Goal: Task Accomplishment & Management: Use online tool/utility

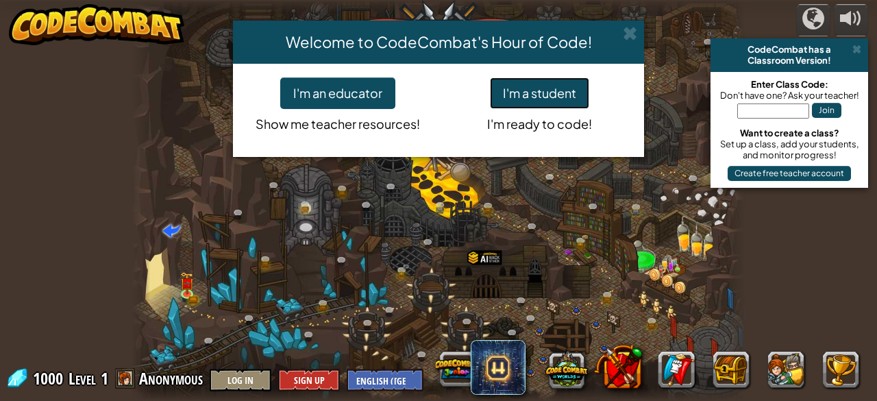
click at [552, 97] on button "I'm a student" at bounding box center [539, 93] width 99 height 32
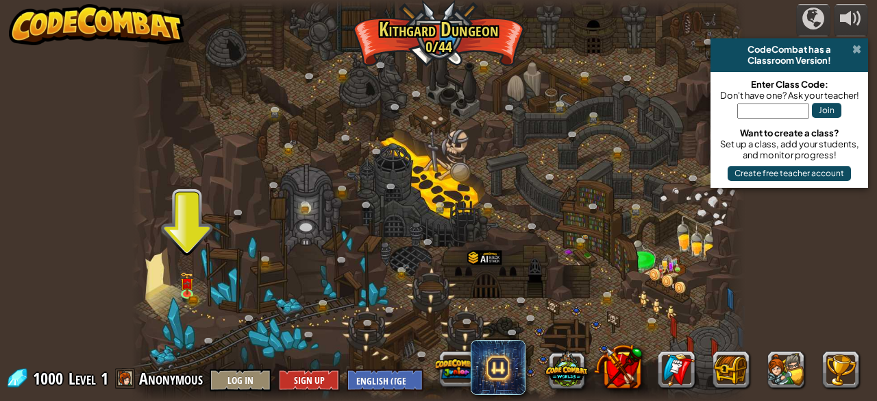
click at [854, 53] on span at bounding box center [857, 49] width 9 height 11
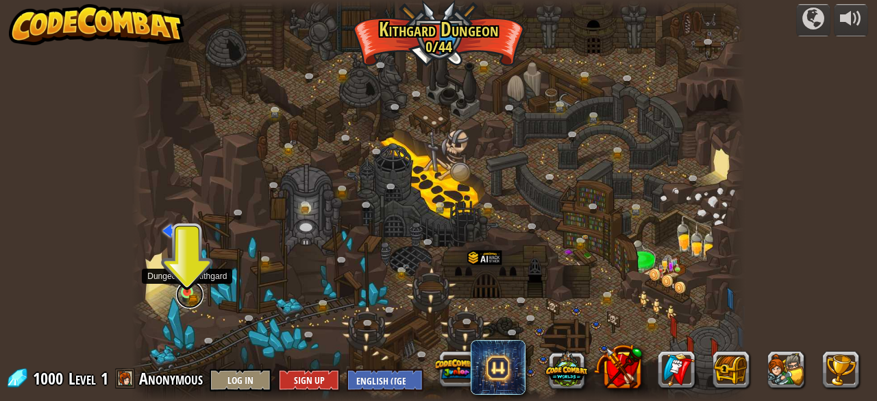
click at [187, 293] on link at bounding box center [189, 294] width 27 height 27
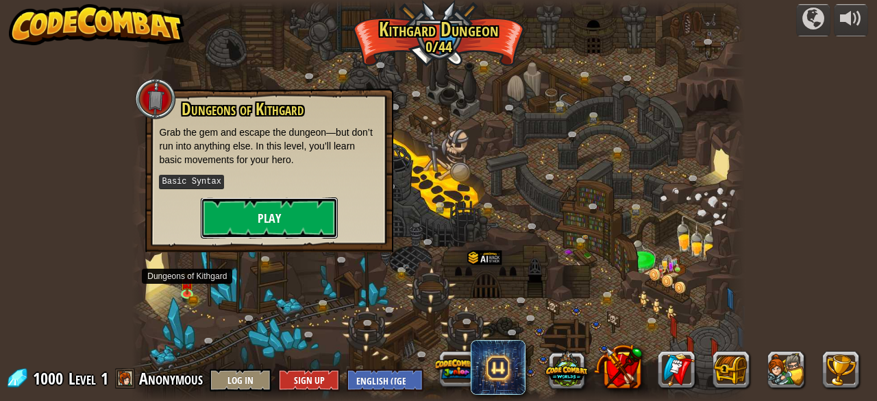
click at [280, 217] on button "Play" at bounding box center [269, 217] width 137 height 41
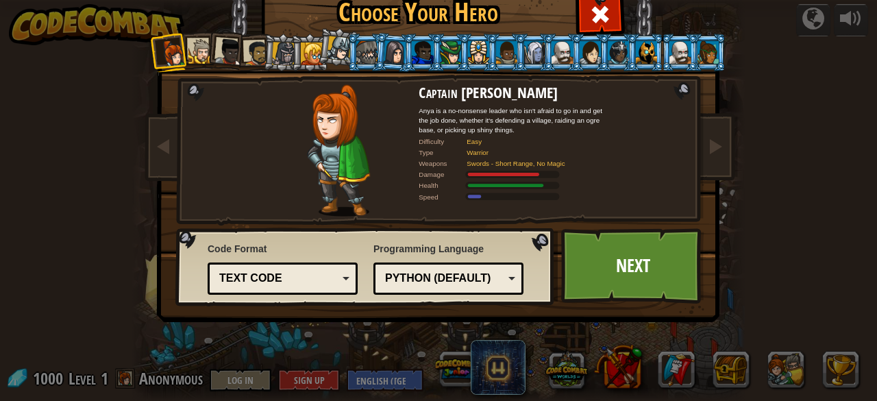
click at [489, 278] on div "Python (Default)" at bounding box center [444, 279] width 119 height 16
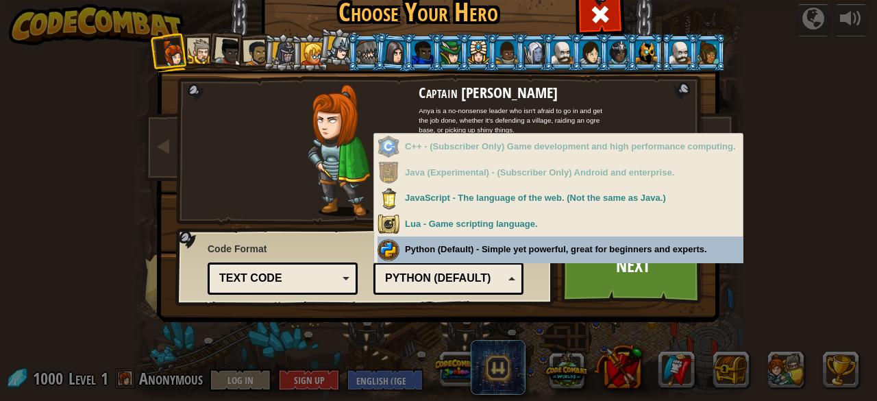
click at [469, 262] on div "Python (Default) JavaScript Lua C++ Java (Experimental) Python (Default) C++ - …" at bounding box center [449, 278] width 150 height 32
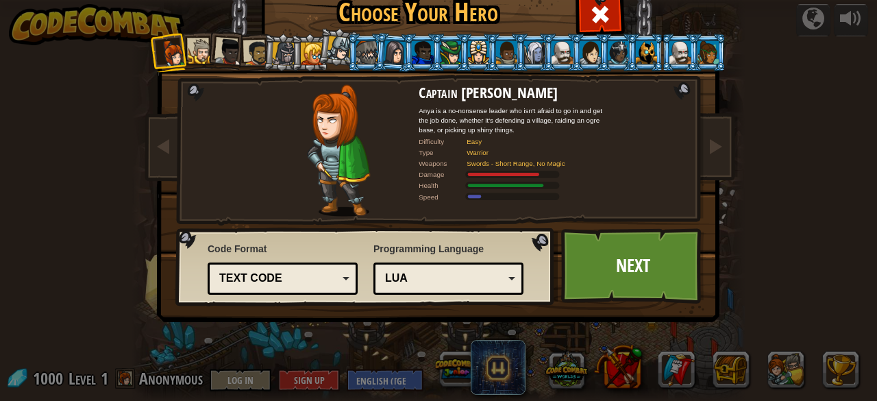
click at [450, 289] on div "Python (Default) JavaScript Lua C++ Java (Experimental) Lua" at bounding box center [449, 278] width 150 height 32
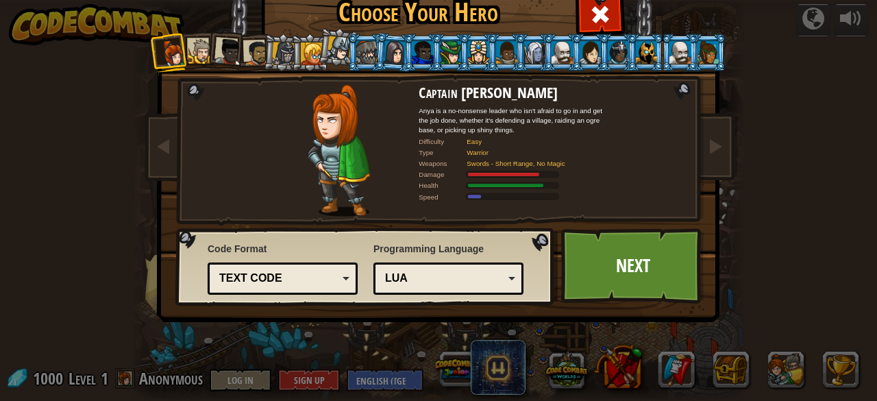
click at [425, 278] on div "Lua" at bounding box center [444, 279] width 119 height 16
click at [193, 50] on div at bounding box center [200, 51] width 25 height 25
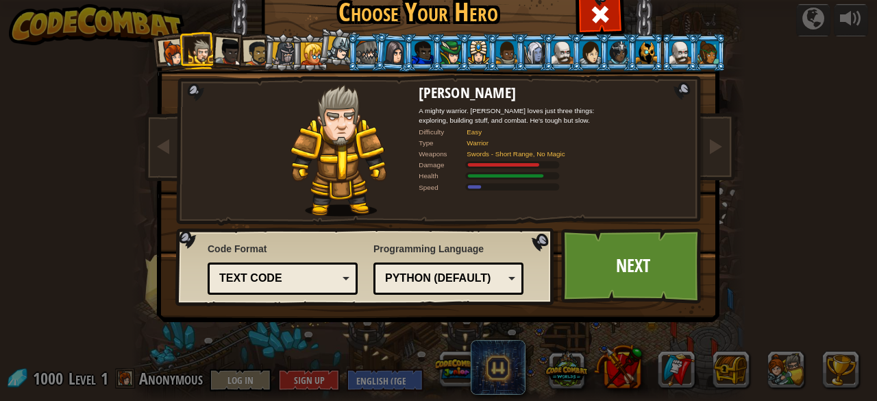
click at [221, 43] on div at bounding box center [228, 51] width 27 height 27
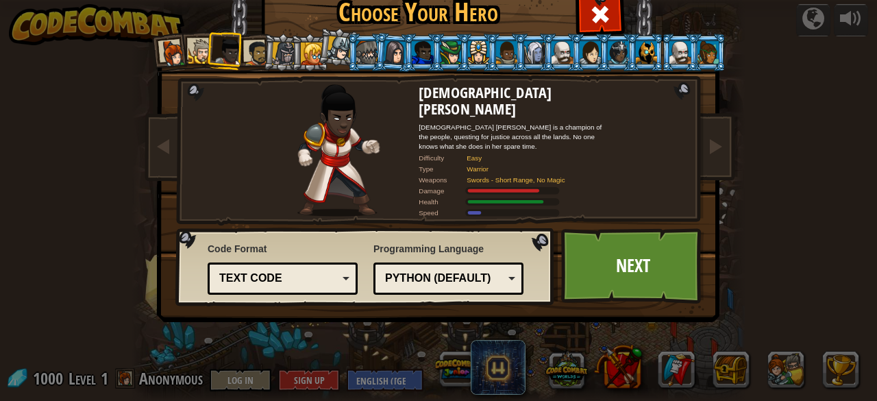
click at [425, 51] on div at bounding box center [422, 52] width 21 height 22
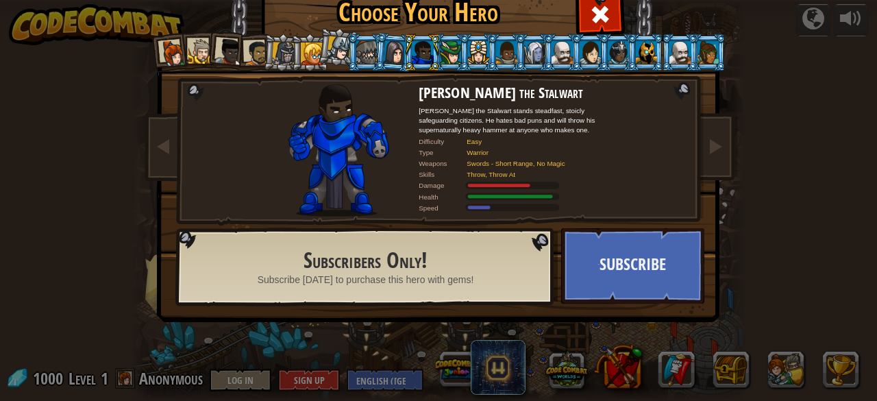
click at [166, 56] on div at bounding box center [173, 53] width 27 height 27
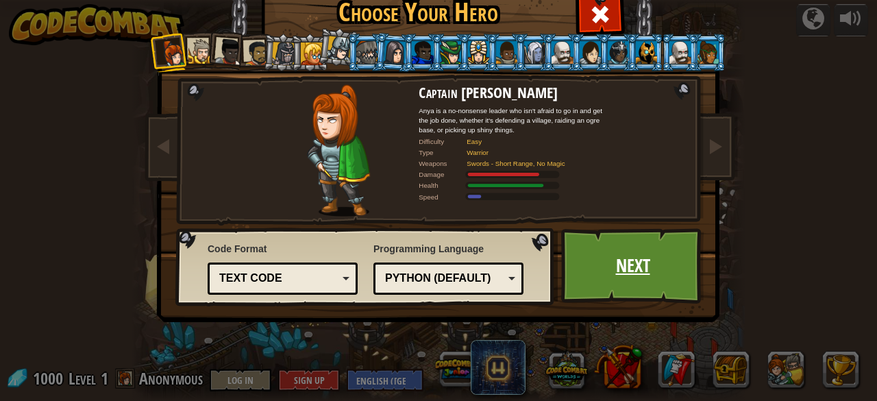
click at [595, 254] on link "Next" at bounding box center [632, 265] width 143 height 75
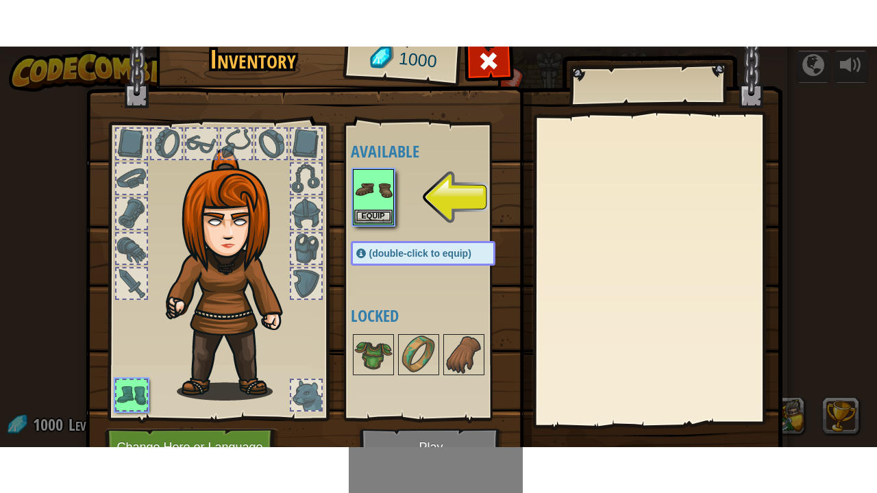
scroll to position [46, 0]
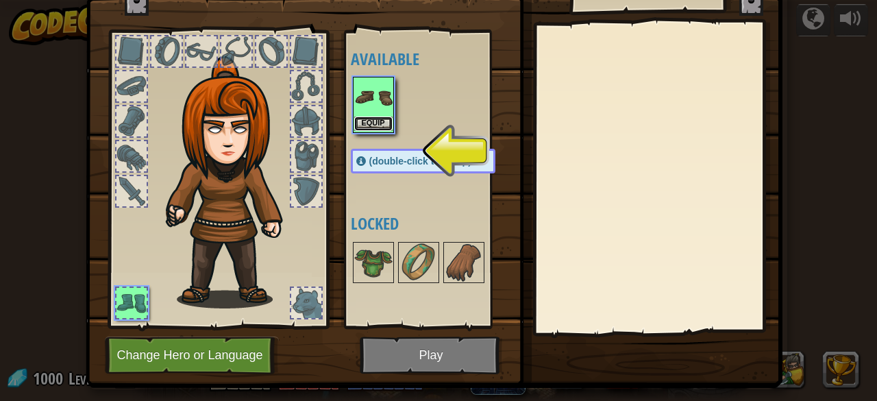
click at [369, 123] on button "Equip" at bounding box center [373, 124] width 38 height 14
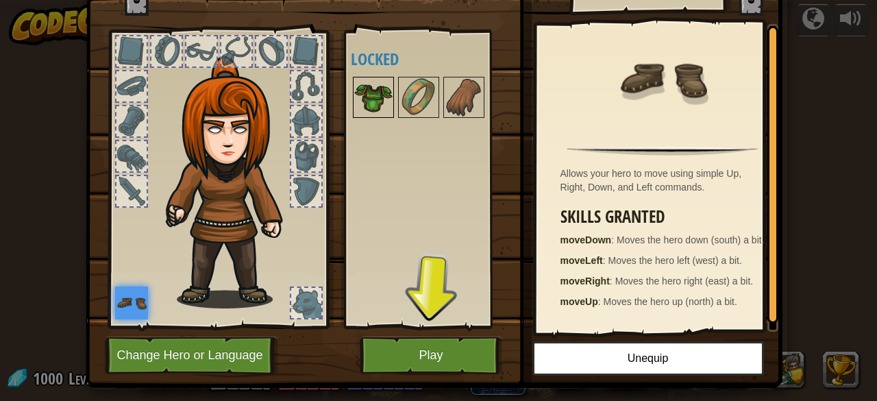
click at [356, 92] on img at bounding box center [373, 97] width 38 height 38
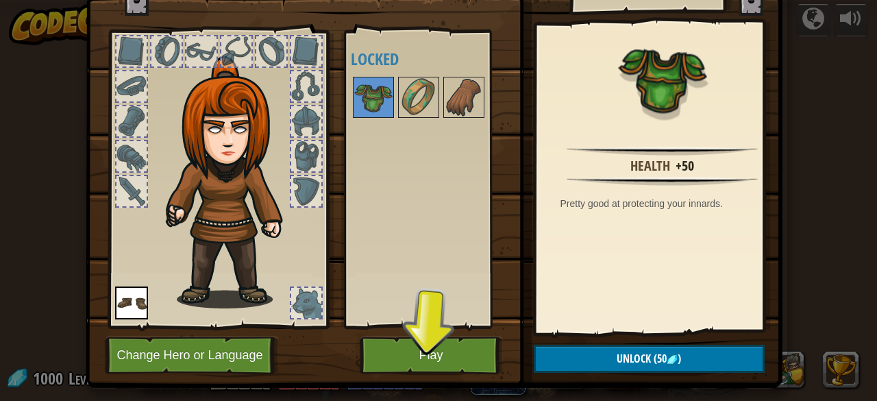
click at [630, 376] on img at bounding box center [434, 139] width 697 height 498
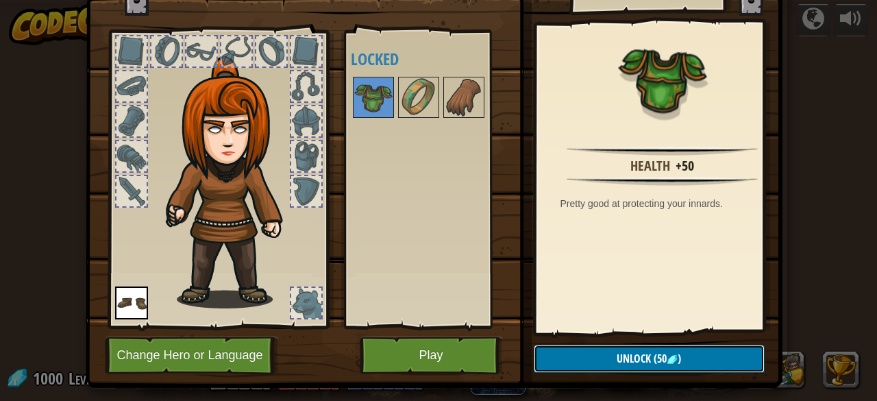
click at [628, 366] on button "Unlock (50 )" at bounding box center [649, 359] width 231 height 28
drag, startPoint x: 617, startPoint y: 356, endPoint x: 580, endPoint y: 356, distance: 37.0
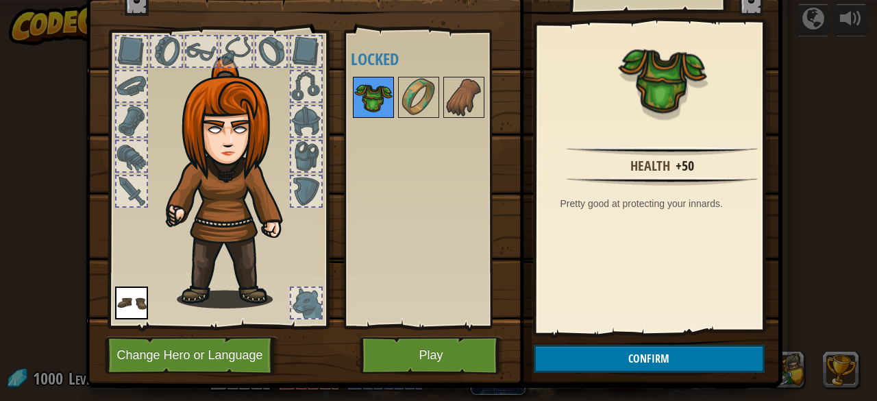
drag, startPoint x: 580, startPoint y: 356, endPoint x: 361, endPoint y: 97, distance: 338.9
click at [361, 97] on img at bounding box center [373, 97] width 38 height 38
click at [295, 155] on div at bounding box center [306, 156] width 30 height 30
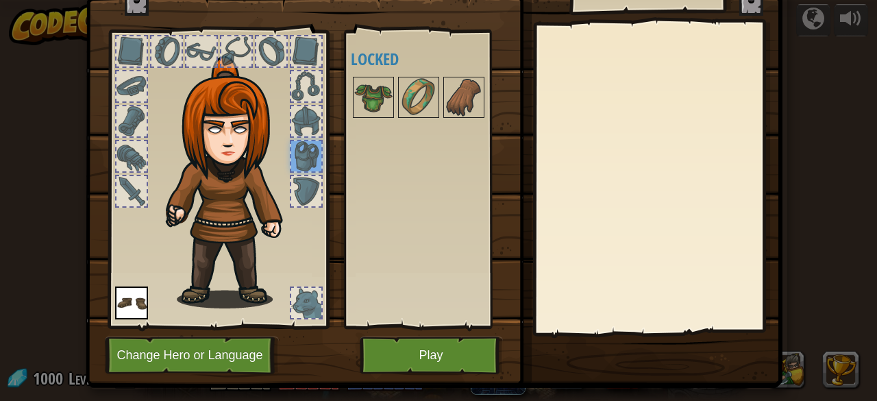
click at [312, 155] on div at bounding box center [306, 156] width 30 height 30
click at [369, 106] on img at bounding box center [373, 97] width 38 height 38
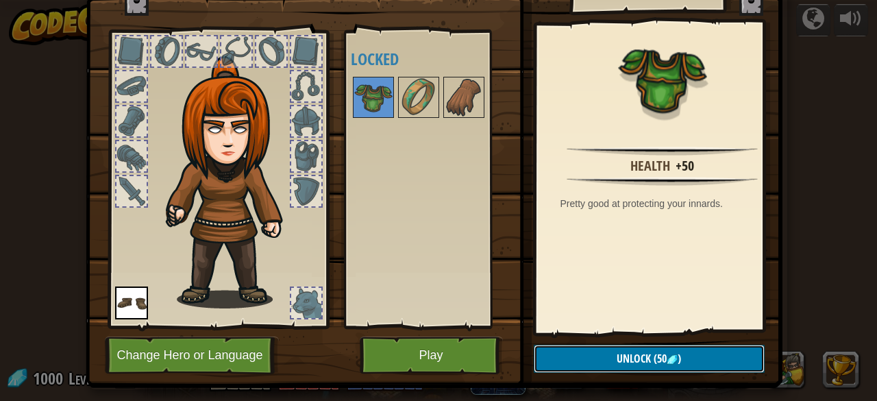
click at [590, 350] on button "Unlock (50 )" at bounding box center [649, 359] width 231 height 28
click at [609, 363] on button "Confirm" at bounding box center [649, 359] width 231 height 28
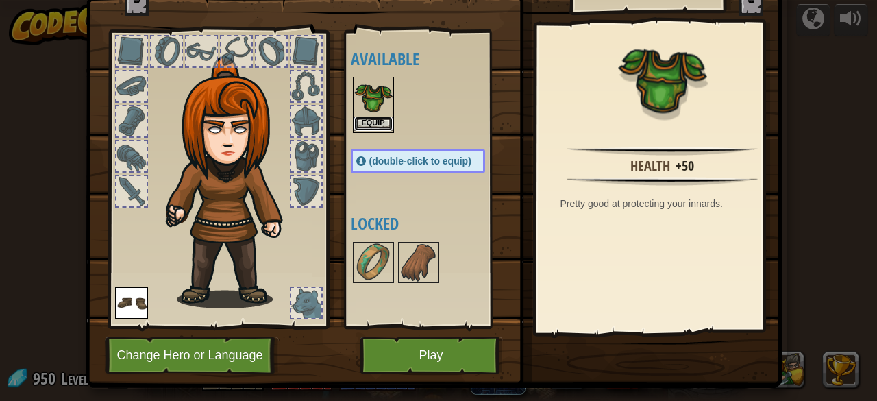
click at [374, 121] on button "Equip" at bounding box center [373, 124] width 38 height 14
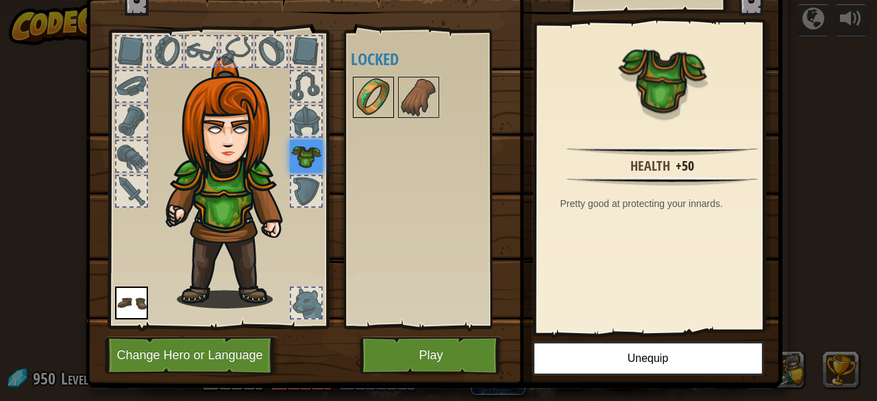
click at [372, 86] on img at bounding box center [373, 97] width 38 height 38
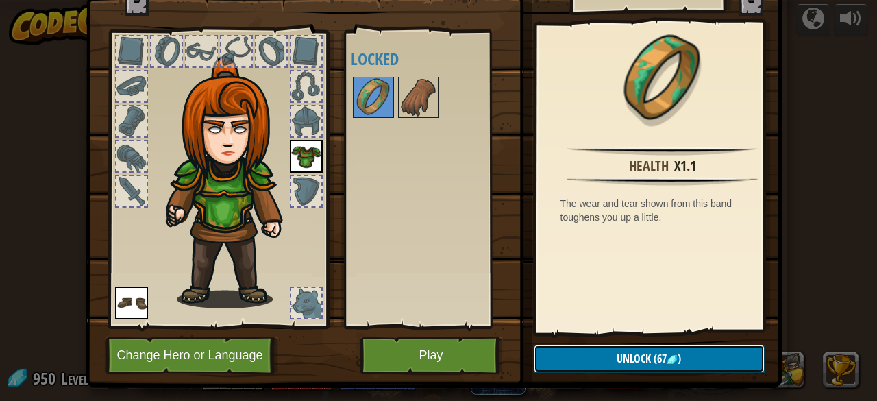
click at [600, 352] on button "Unlock (67 )" at bounding box center [649, 359] width 231 height 28
drag, startPoint x: 600, startPoint y: 352, endPoint x: 559, endPoint y: 353, distance: 41.8
click at [559, 353] on button "Confirm" at bounding box center [649, 359] width 231 height 28
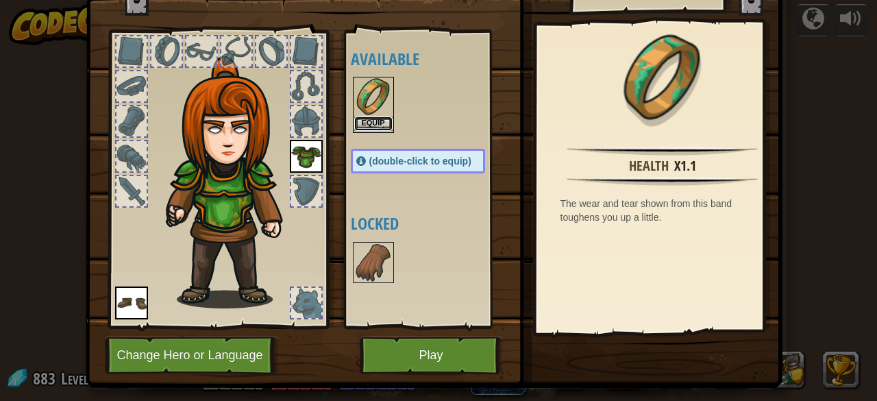
click at [363, 124] on button "Equip" at bounding box center [373, 124] width 38 height 14
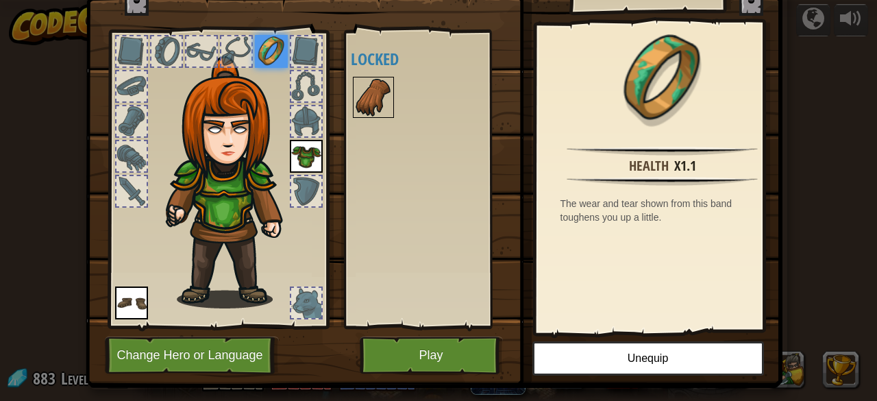
click at [384, 99] on img at bounding box center [373, 97] width 38 height 38
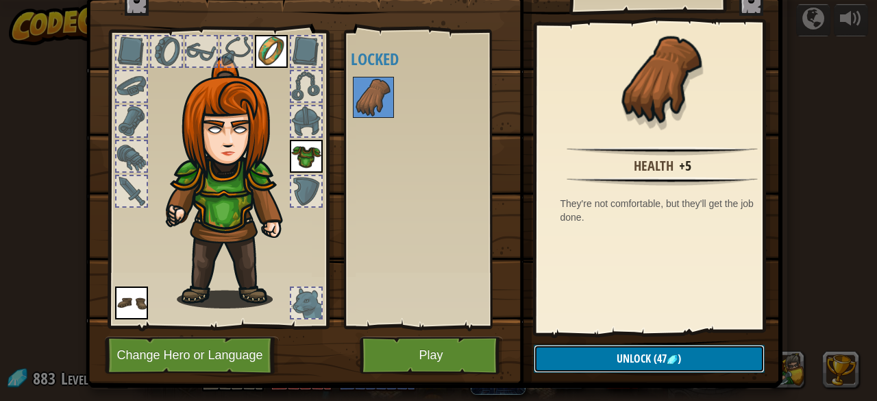
click at [617, 356] on span "Unlock" at bounding box center [634, 358] width 34 height 15
drag, startPoint x: 617, startPoint y: 356, endPoint x: 592, endPoint y: 357, distance: 24.7
click at [592, 357] on button "Confirm" at bounding box center [649, 359] width 231 height 28
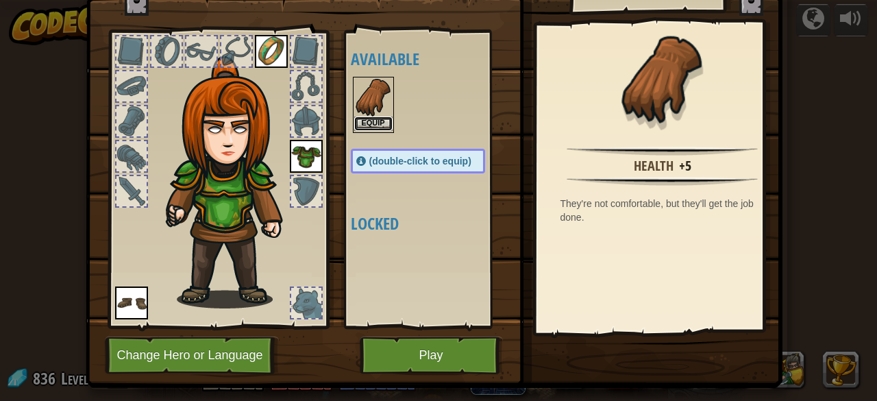
click at [376, 130] on button "Equip" at bounding box center [373, 124] width 38 height 14
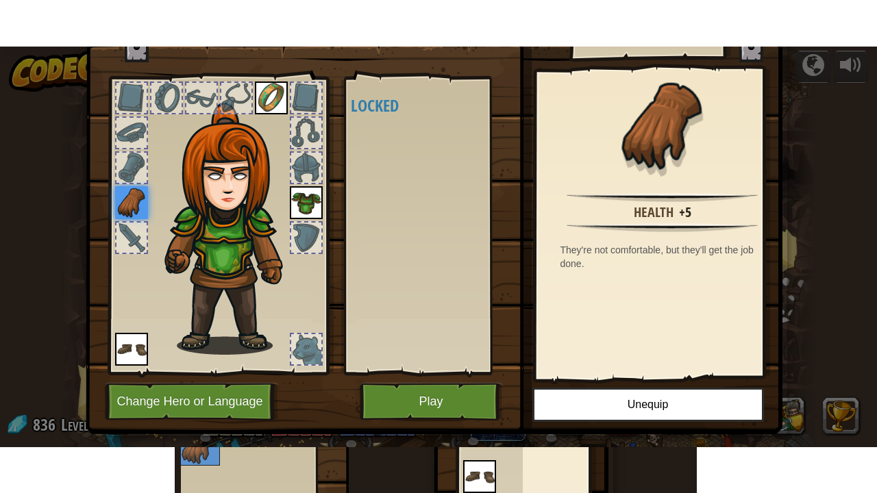
scroll to position [0, 0]
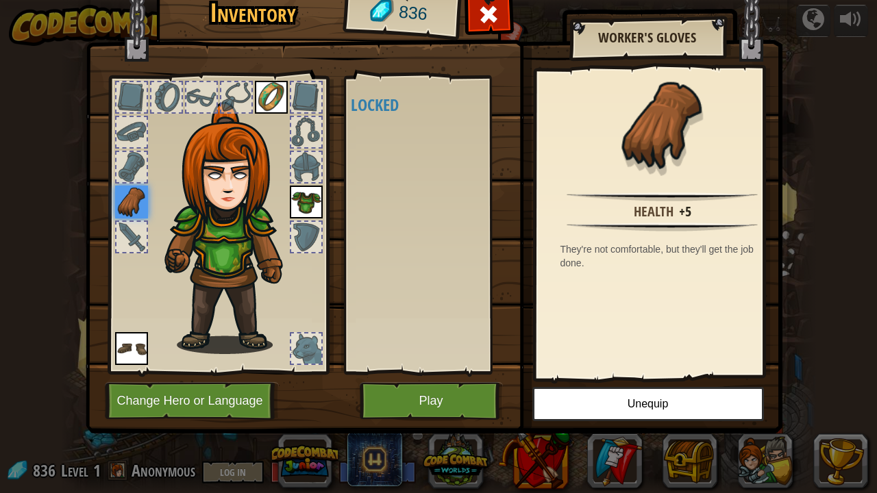
click at [304, 343] on div at bounding box center [306, 349] width 30 height 30
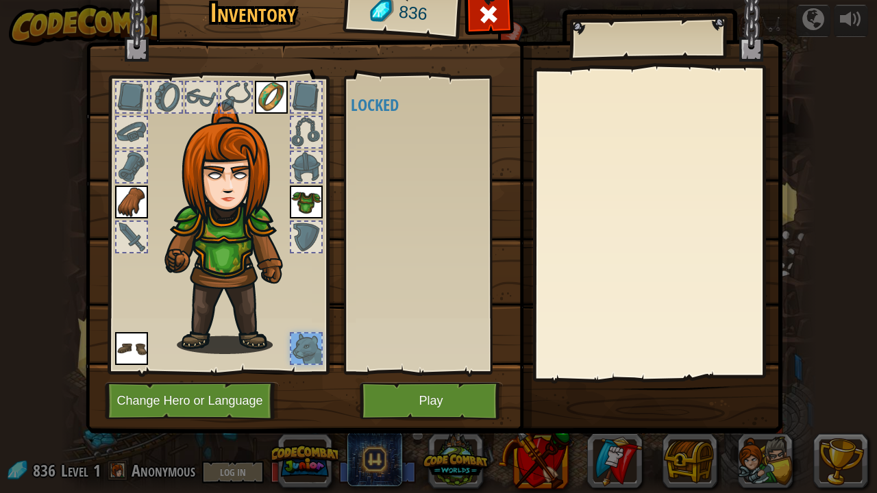
click at [284, 245] on img at bounding box center [233, 228] width 147 height 252
click at [426, 400] on button "Play" at bounding box center [431, 401] width 143 height 38
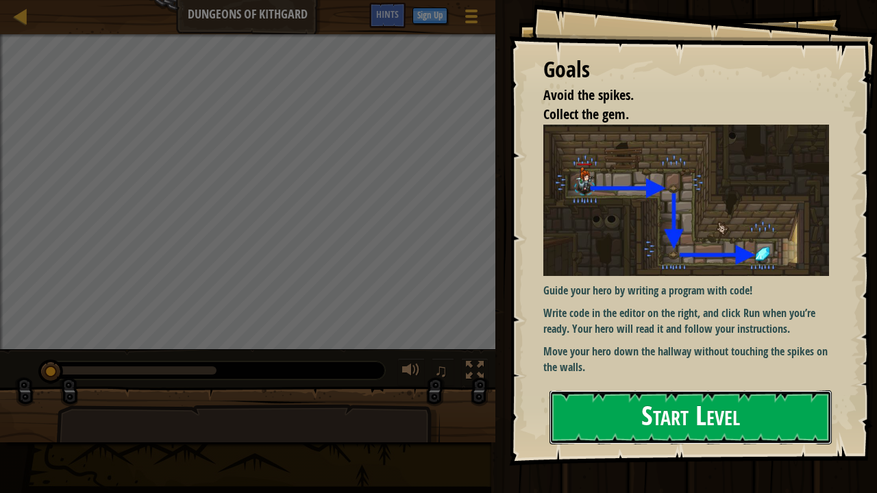
click at [685, 400] on button "Start Level" at bounding box center [691, 418] width 282 height 54
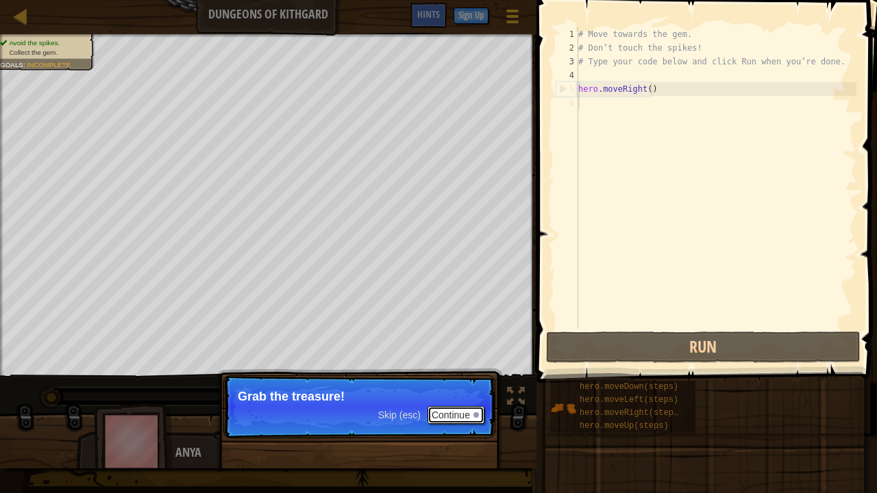
click at [451, 400] on button "Continue" at bounding box center [456, 415] width 57 height 18
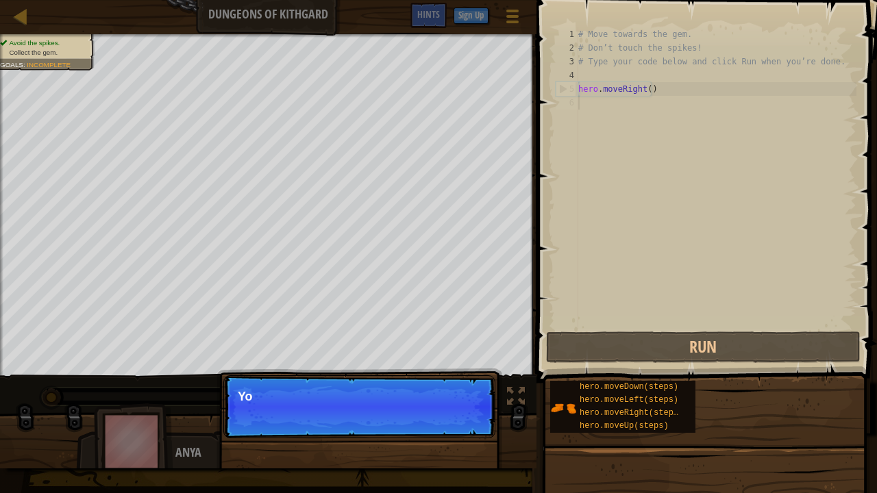
scroll to position [6, 0]
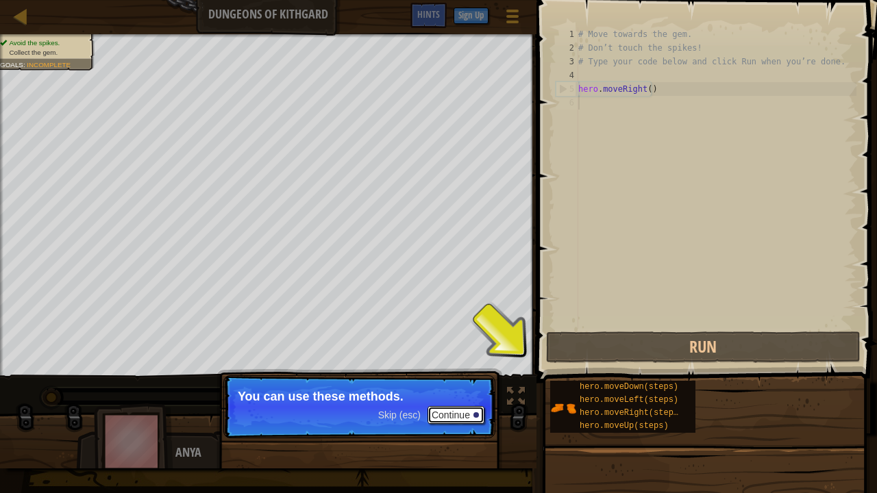
click at [461, 400] on button "Continue" at bounding box center [456, 415] width 57 height 18
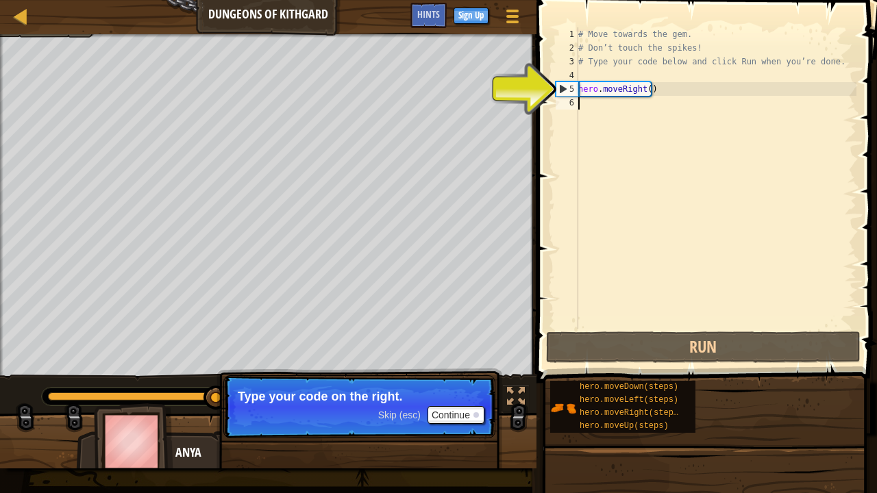
click at [624, 88] on div "# Move towards the gem. # Don’t touch the spikes! # Type your code below and cl…" at bounding box center [716, 191] width 281 height 329
type textarea "hero.moveRight()"
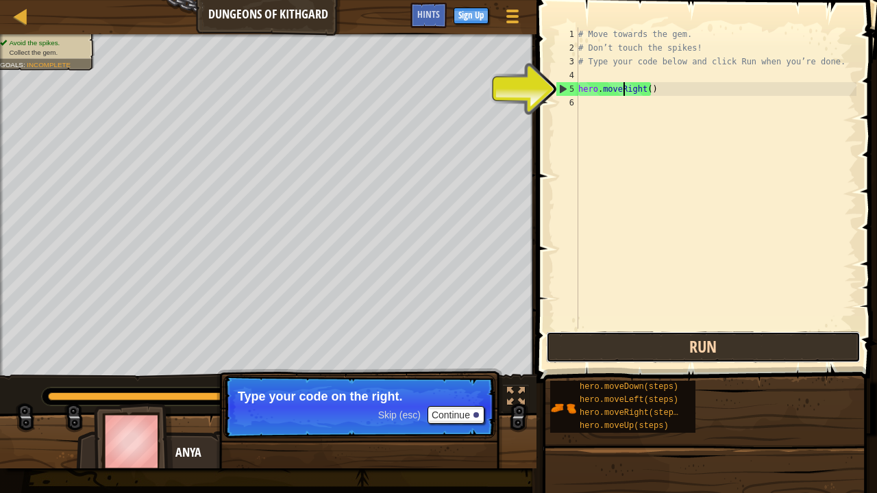
click at [664, 342] on button "Run" at bounding box center [703, 348] width 315 height 32
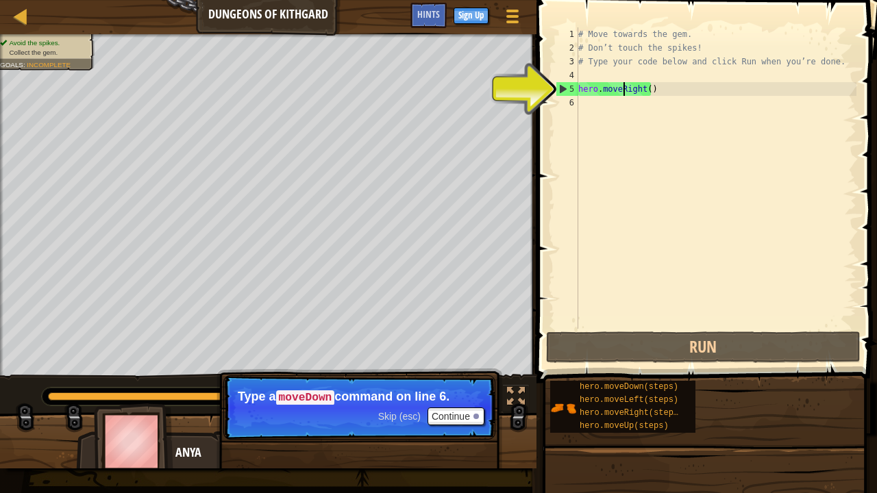
click at [613, 101] on div "# Move towards the gem. # Don’t touch the spikes! # Type your code below and cl…" at bounding box center [716, 191] width 281 height 329
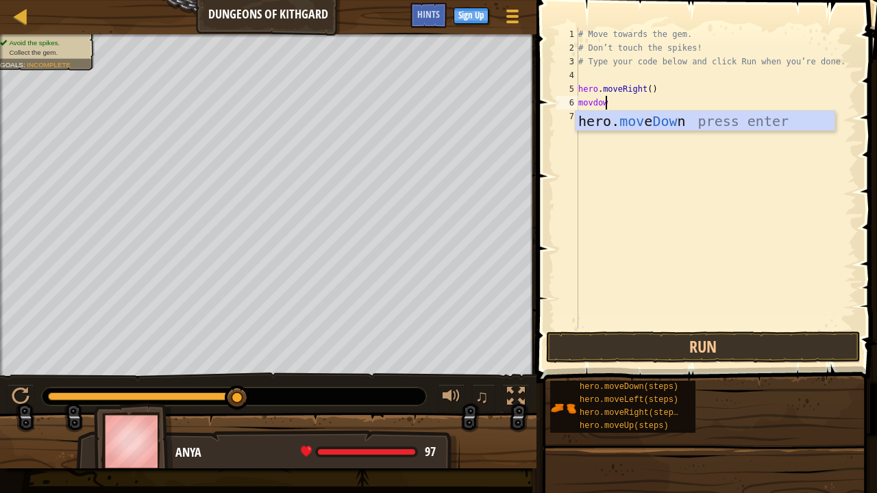
scroll to position [6, 1]
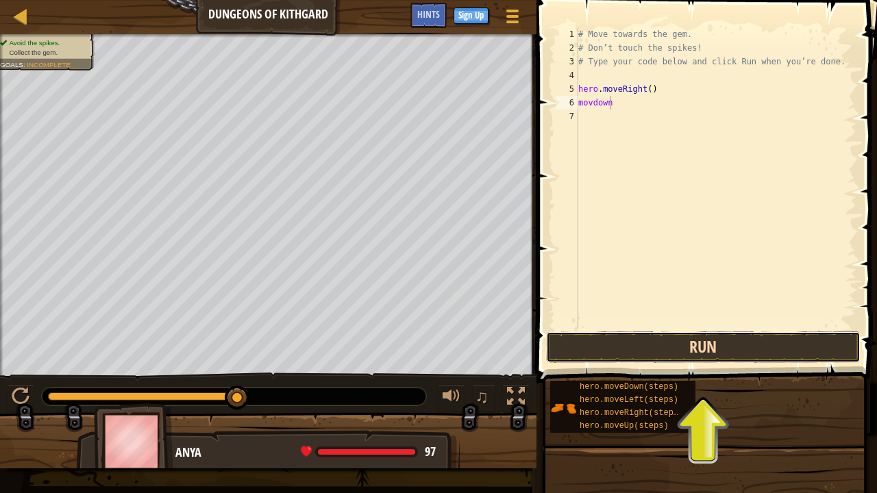
click at [716, 354] on button "Run" at bounding box center [703, 348] width 315 height 32
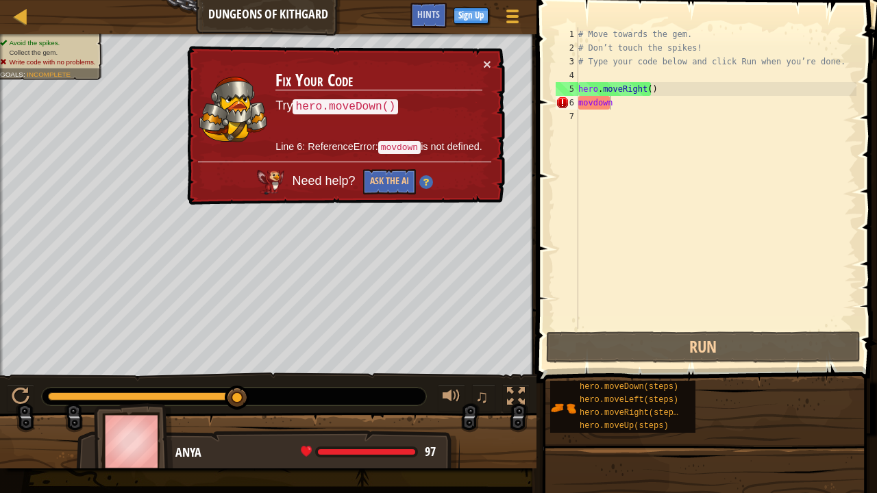
click at [478, 62] on td "Fix Your Code Try hero.moveDown() Line 6: ReferenceError: movdown is not define…" at bounding box center [379, 109] width 208 height 105
click at [493, 64] on div "× Fix Your Code Try hero.moveDown() Line 6: ReferenceError: movdown is not defi…" at bounding box center [344, 126] width 321 height 160
click at [489, 61] on button "×" at bounding box center [487, 64] width 8 height 14
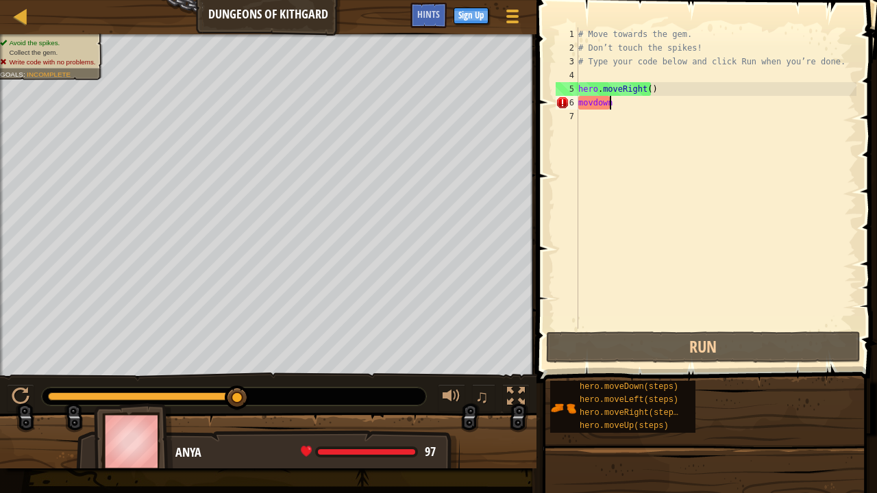
click at [611, 108] on div "# Move towards the gem. # Don’t touch the spikes! # Type your code below and cl…" at bounding box center [716, 191] width 281 height 329
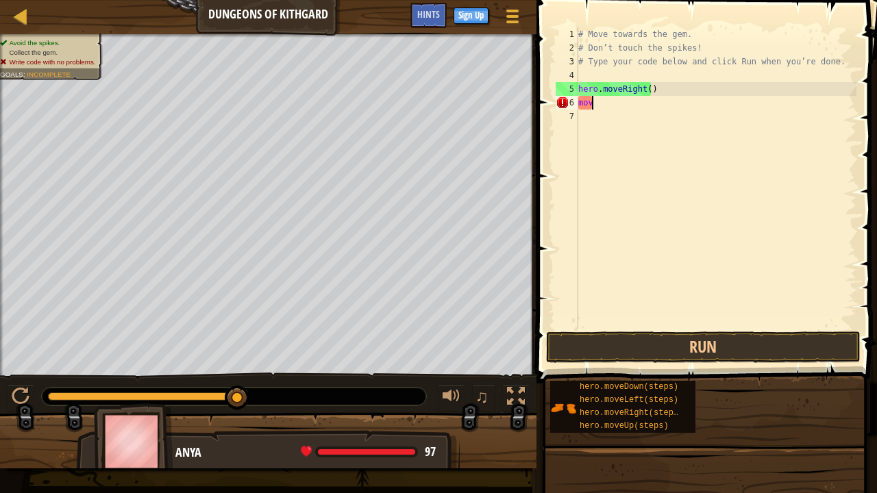
scroll to position [6, 0]
type textarea "m"
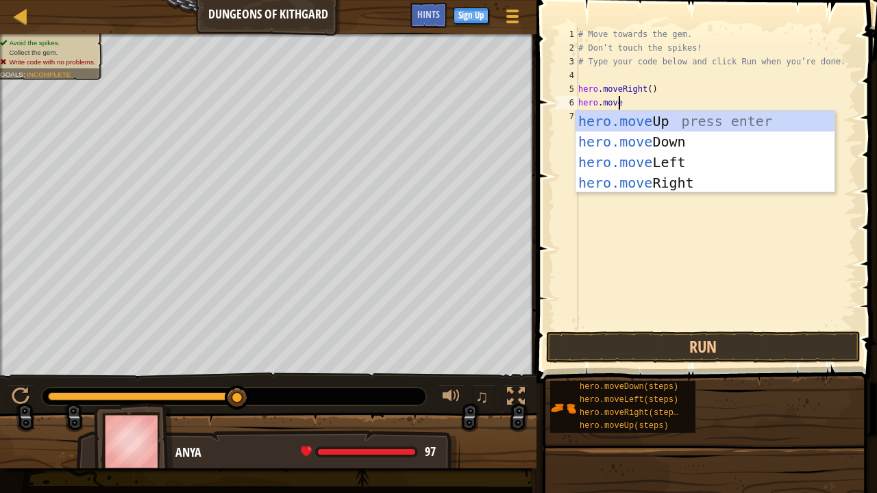
scroll to position [6, 3]
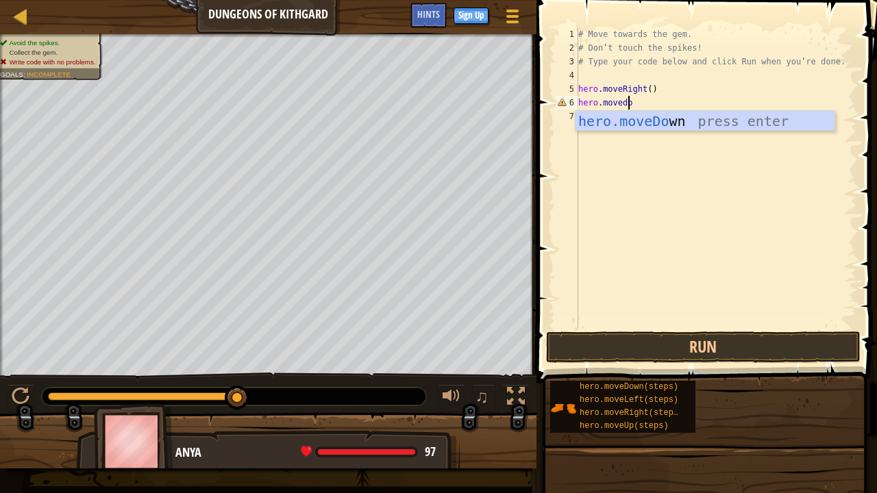
type textarea "hero.movedown"
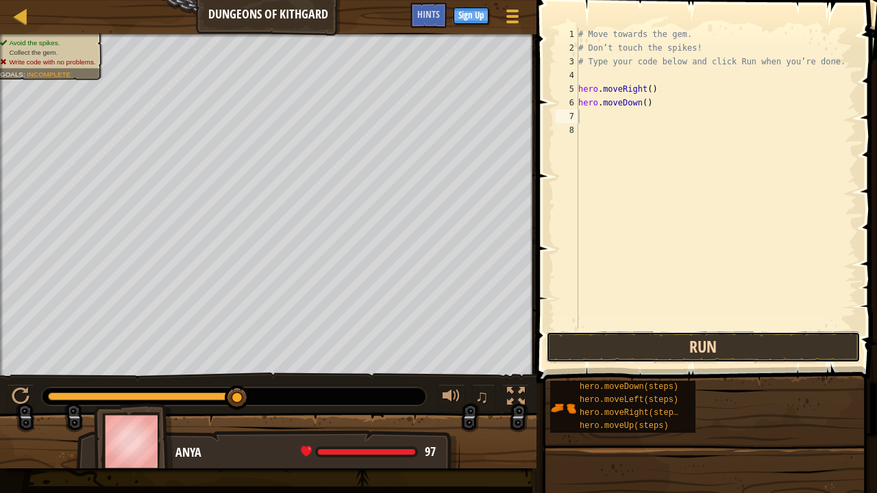
click at [665, 349] on button "Run" at bounding box center [703, 348] width 315 height 32
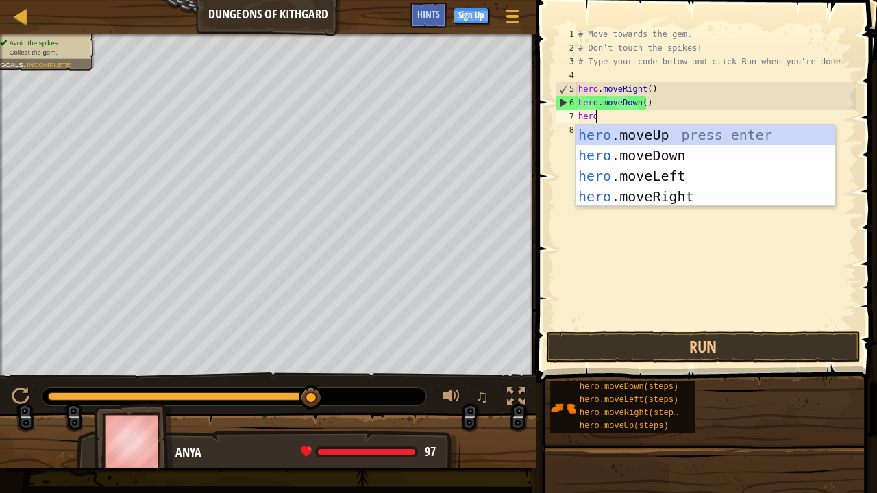
scroll to position [6, 1]
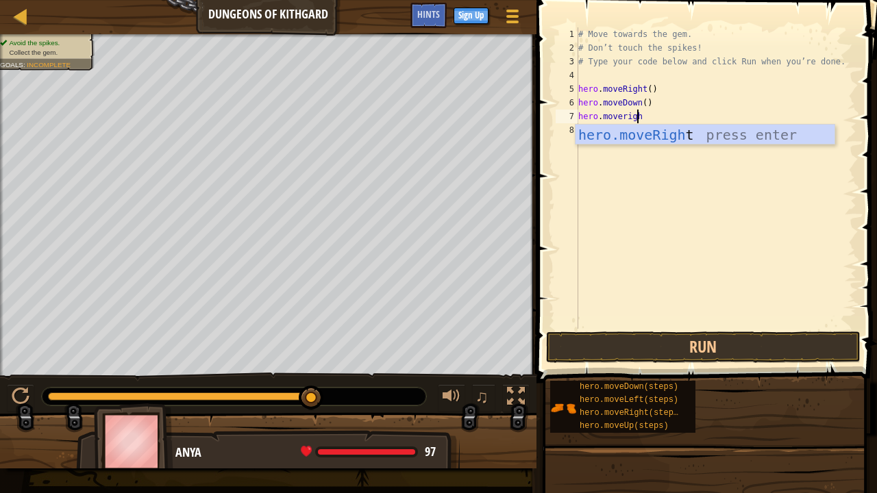
type textarea "hero.moveright"
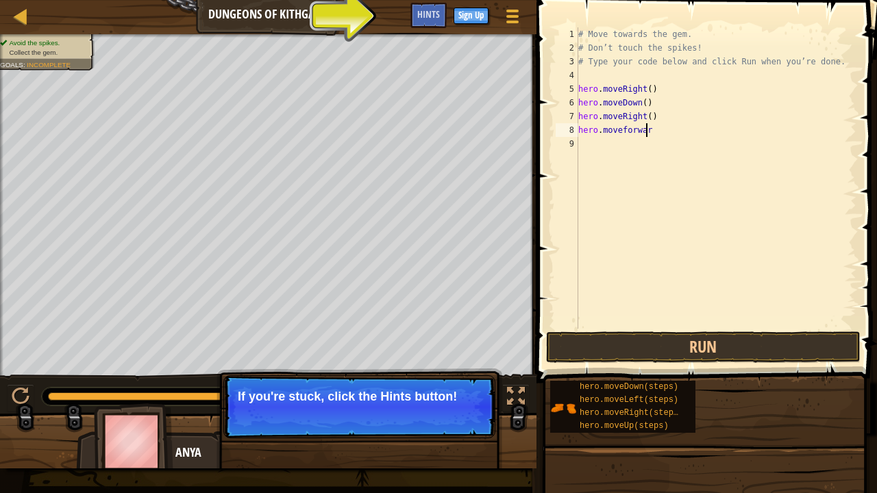
scroll to position [6, 5]
type textarea "hero.moveforward"
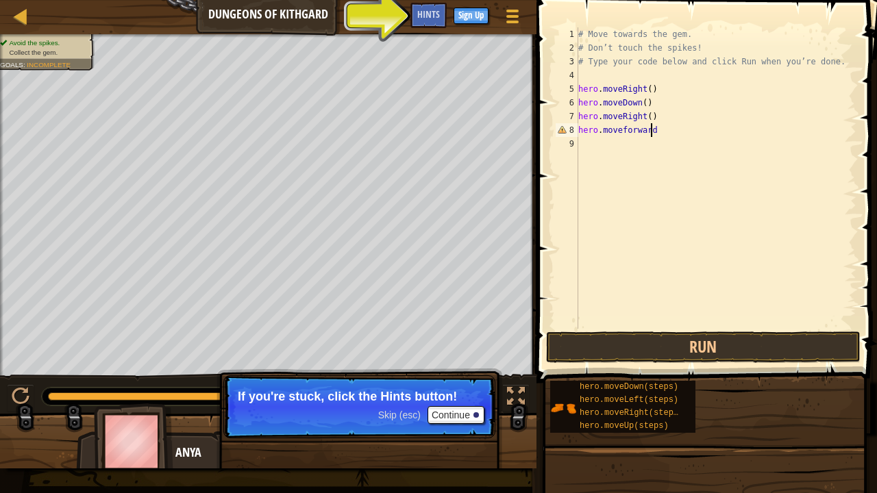
scroll to position [6, 0]
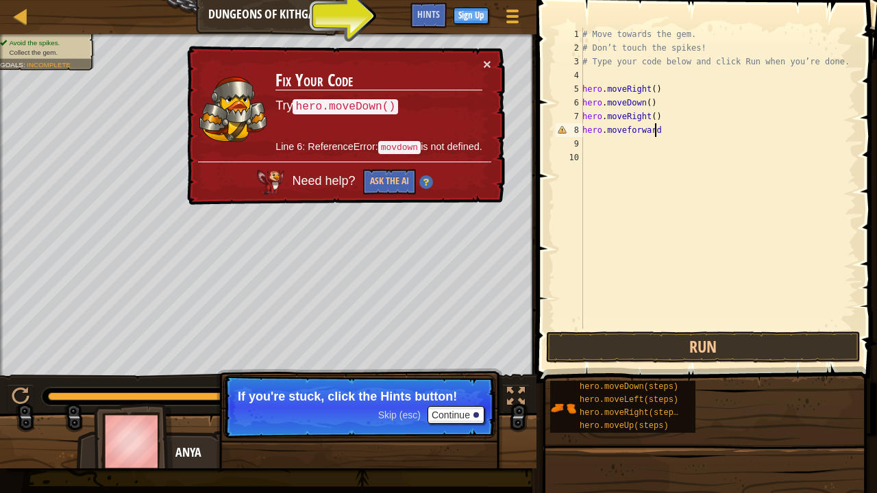
click at [654, 130] on div "# Move towards the gem. # Don’t touch the spikes! # Type your code below and cl…" at bounding box center [718, 191] width 277 height 329
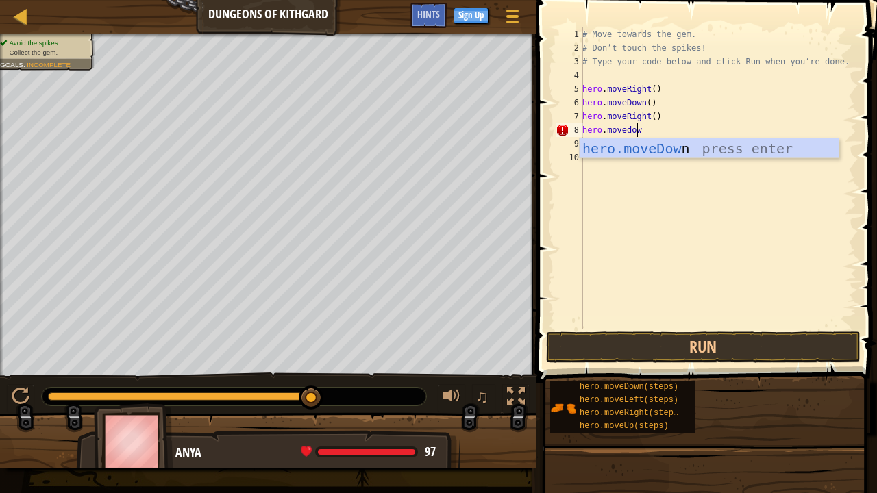
type textarea "hero.movedown"
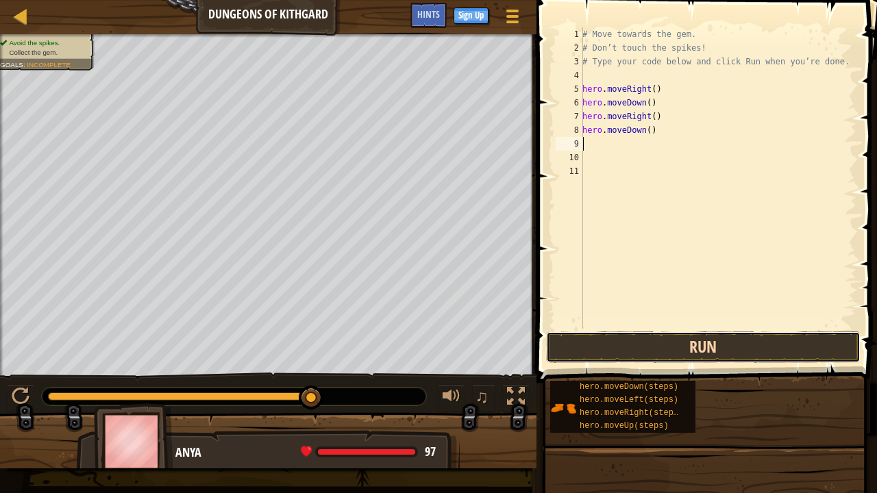
click at [711, 350] on button "Run" at bounding box center [703, 348] width 315 height 32
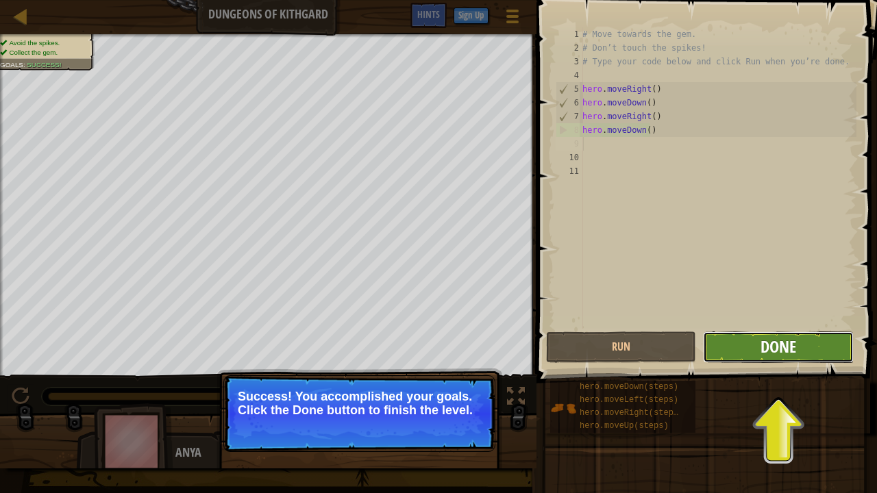
click at [791, 347] on span "Done" at bounding box center [779, 347] width 36 height 22
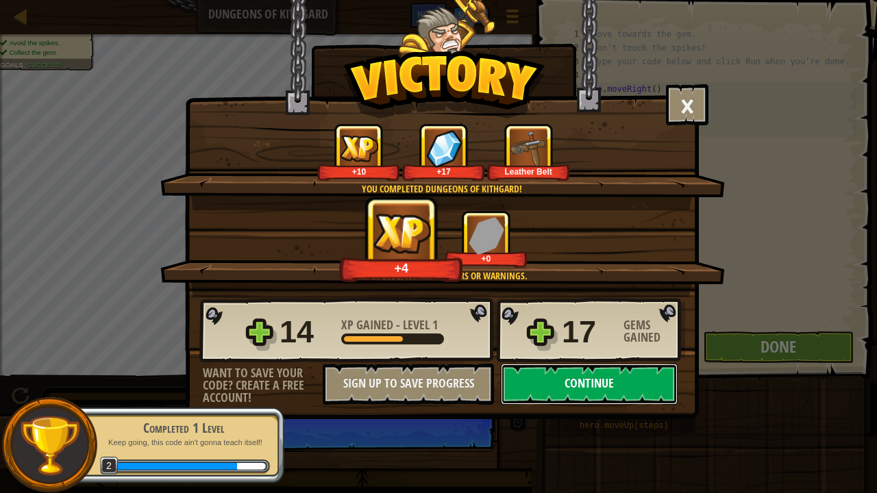
click at [665, 380] on button "Continue" at bounding box center [589, 384] width 177 height 41
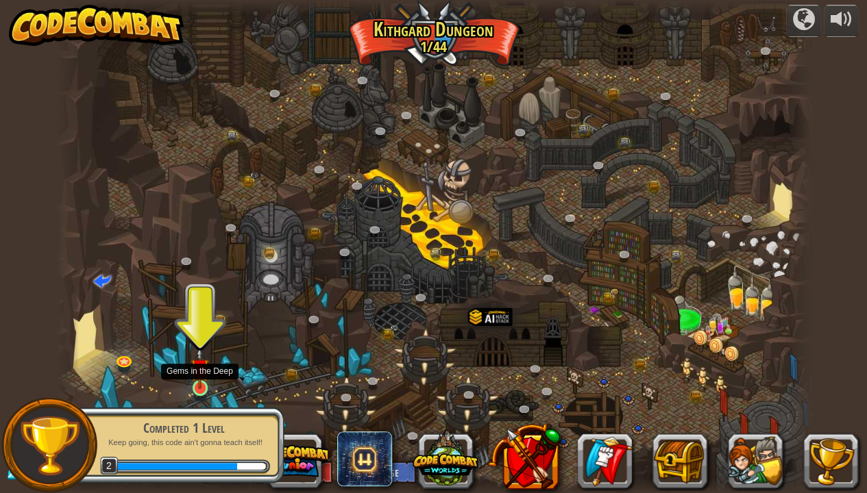
click at [198, 383] on img at bounding box center [200, 368] width 19 height 42
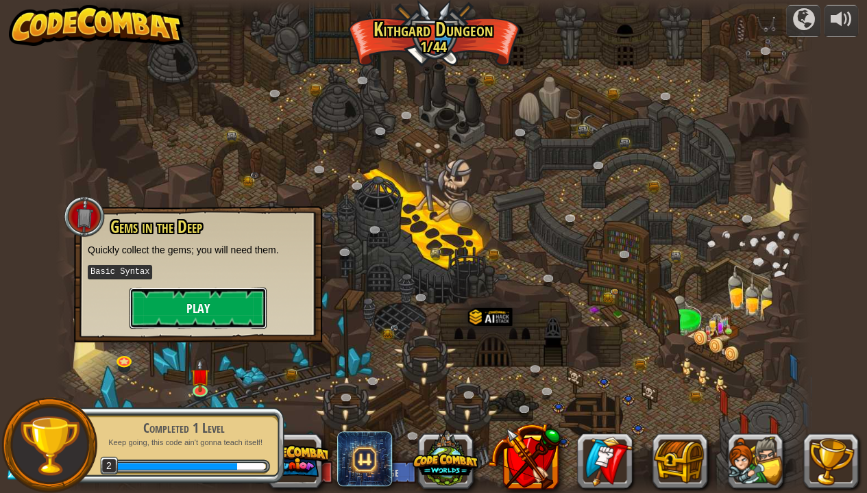
click at [232, 298] on button "Play" at bounding box center [198, 308] width 137 height 41
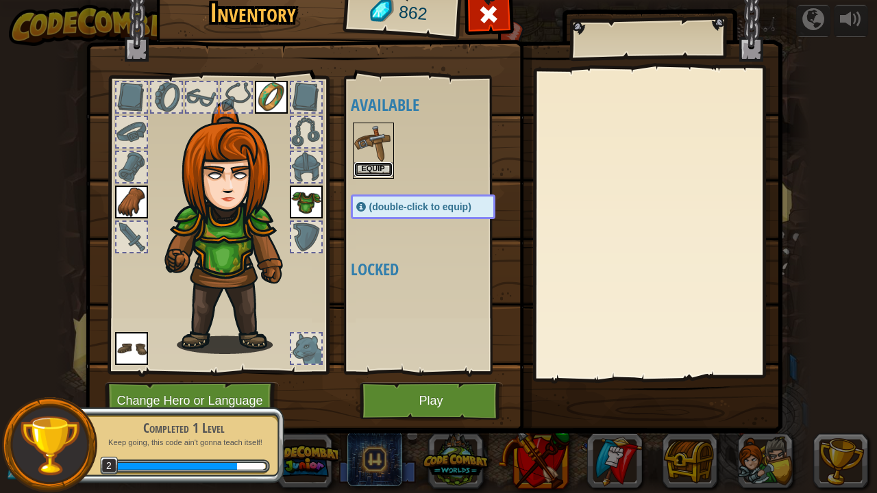
click at [378, 164] on button "Equip" at bounding box center [373, 169] width 38 height 14
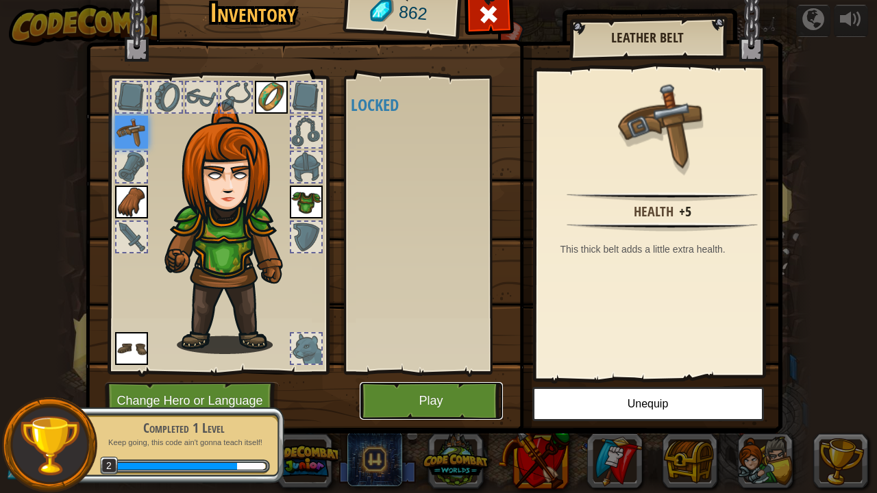
click at [454, 387] on button "Play" at bounding box center [431, 401] width 143 height 38
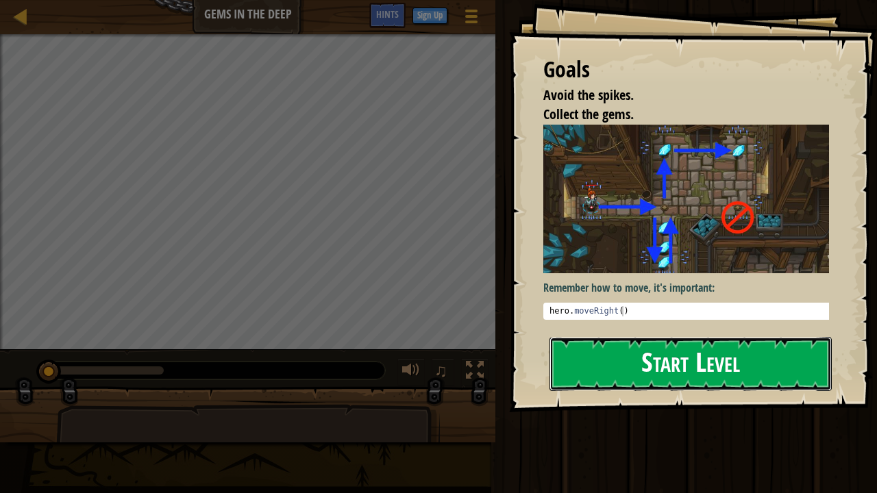
click at [657, 367] on button "Start Level" at bounding box center [691, 364] width 282 height 54
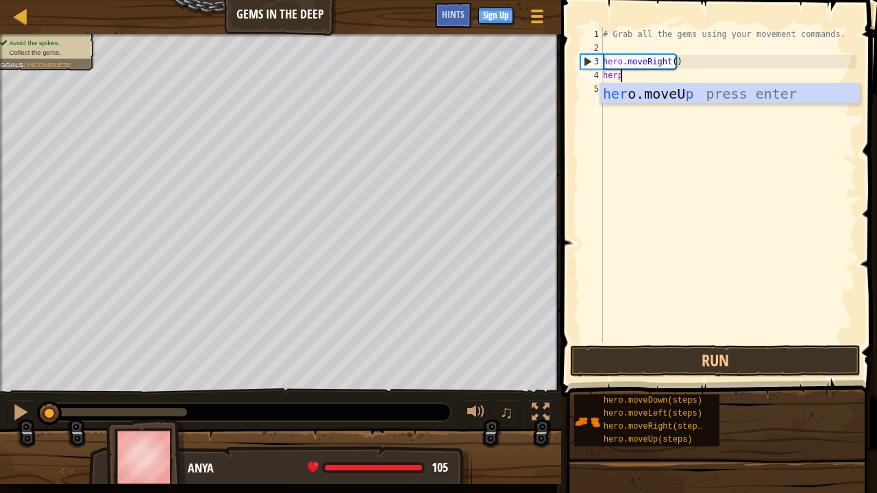
scroll to position [6, 0]
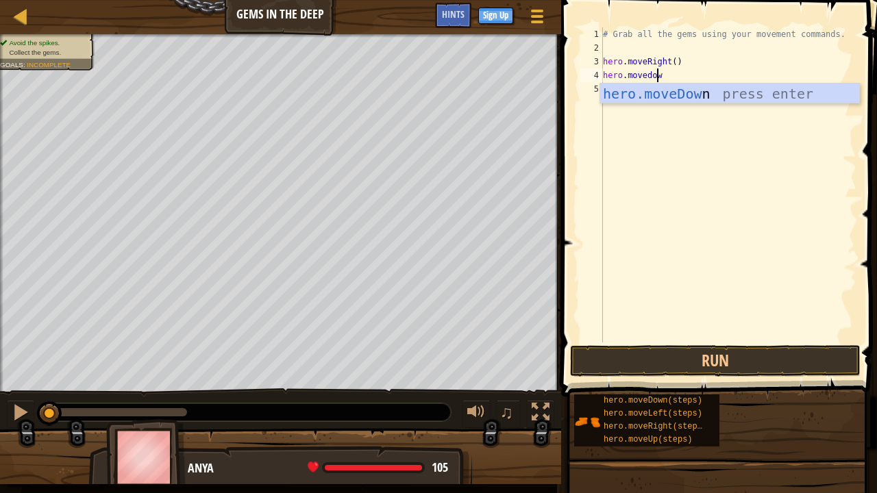
type textarea "hero.movedown"
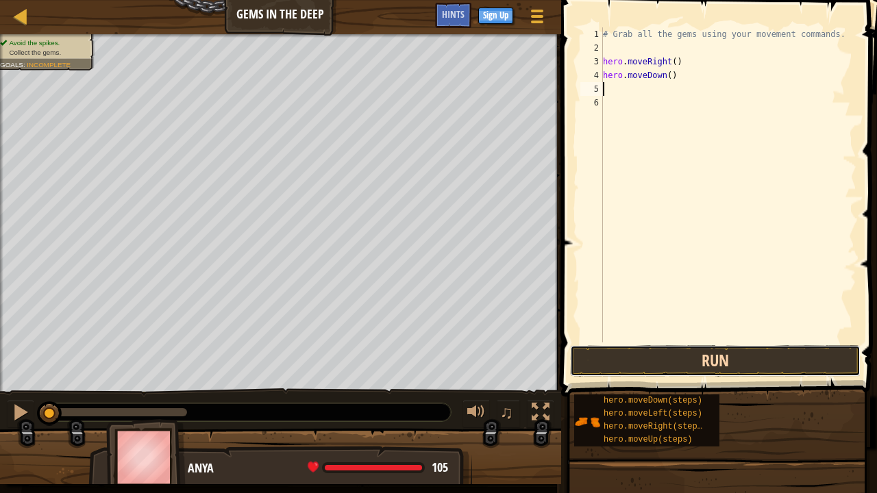
click at [691, 360] on button "Run" at bounding box center [715, 361] width 291 height 32
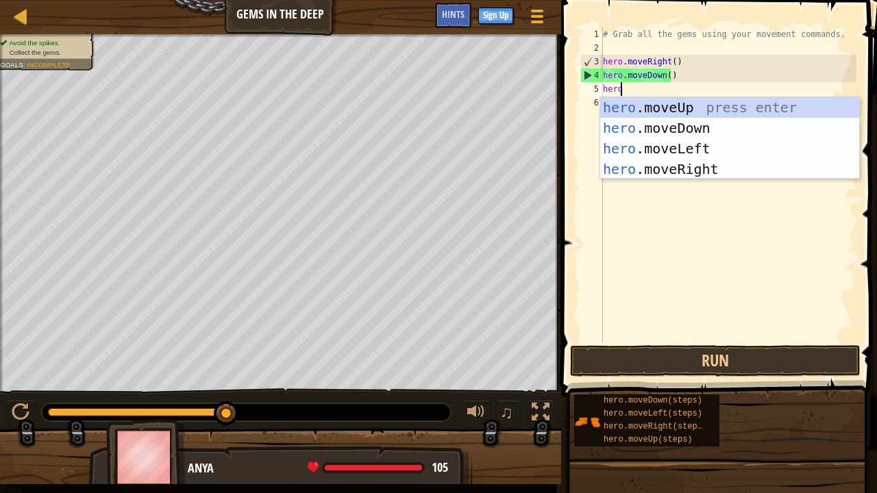
scroll to position [6, 1]
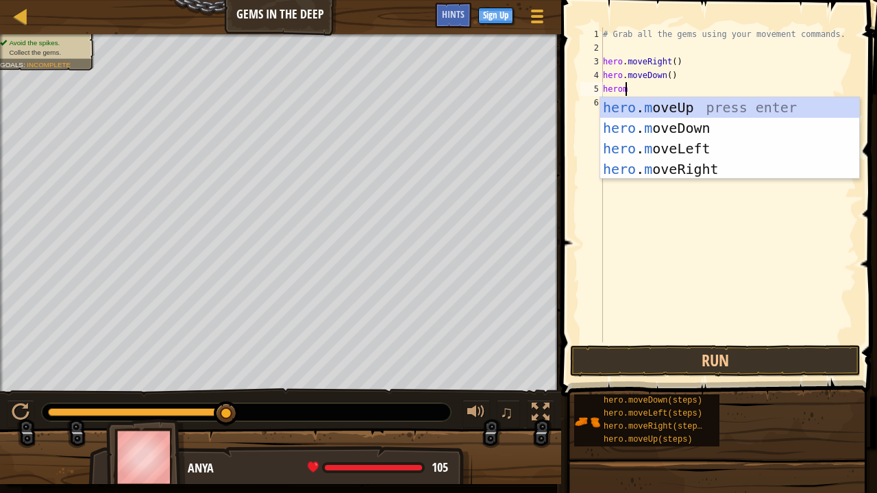
type textarea "hero"
click at [648, 112] on div "hero .moveUp press enter hero .moveDown press enter hero .moveLeft press enter …" at bounding box center [730, 158] width 260 height 123
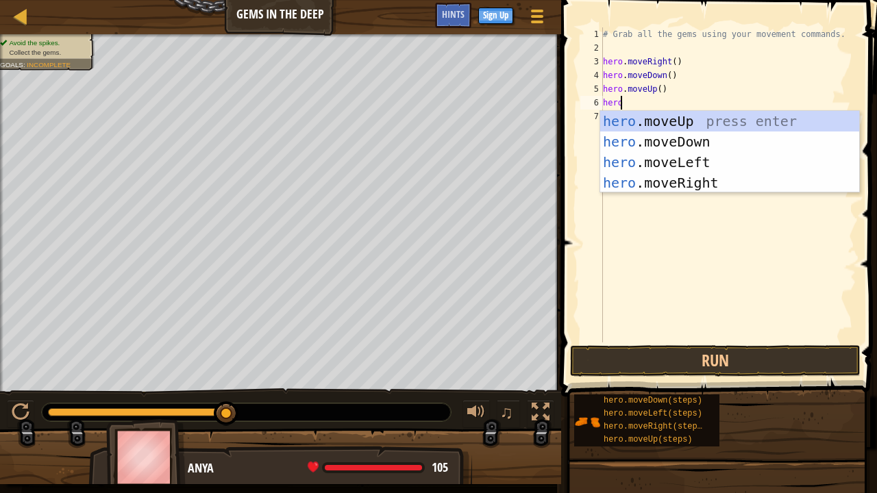
type textarea "hero."
click at [650, 117] on div "hero. moveUp press enter hero. moveDown press enter hero. moveLeft press enter …" at bounding box center [730, 172] width 260 height 123
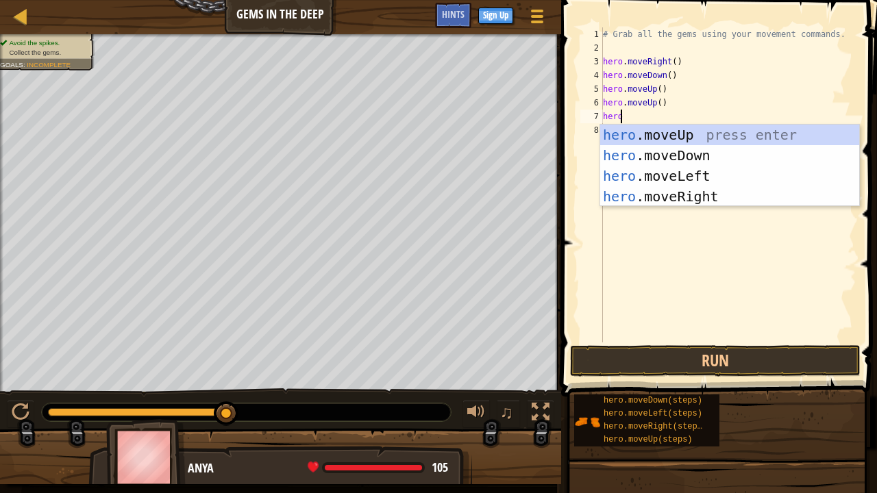
scroll to position [6, 1]
type textarea "hero."
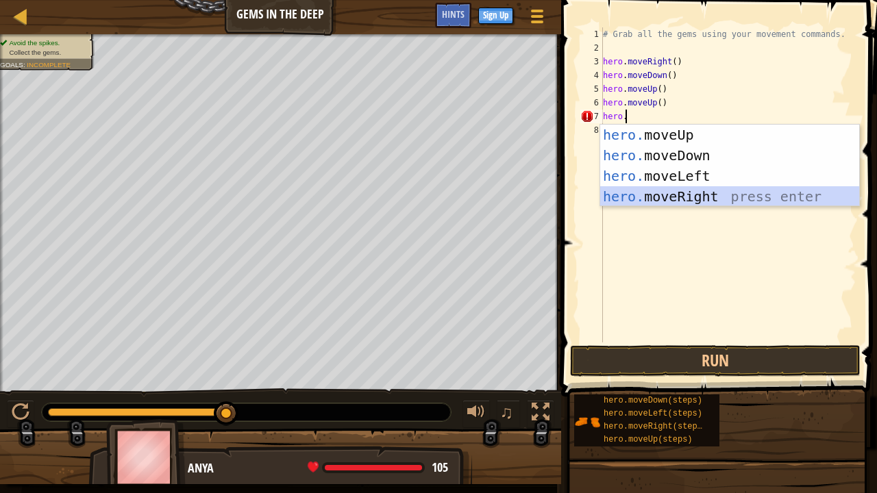
click at [662, 196] on div "hero. moveUp press enter hero. moveDown press enter hero. moveLeft press enter …" at bounding box center [730, 186] width 260 height 123
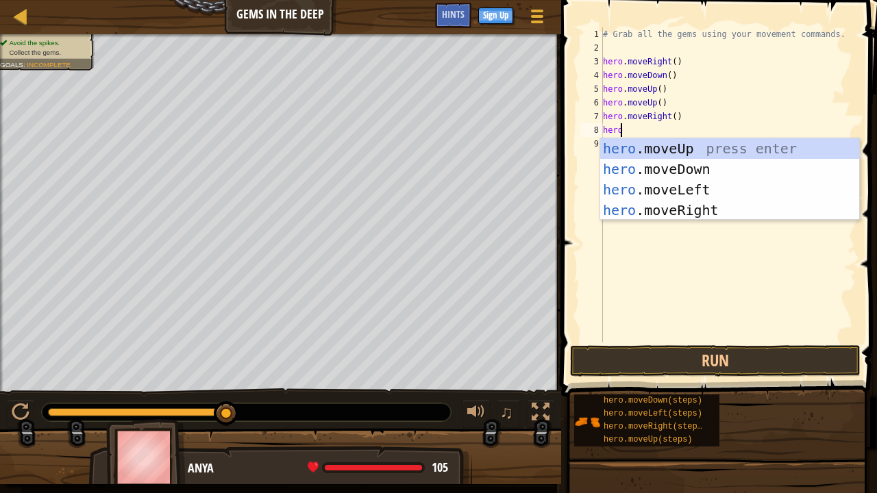
type textarea "hero."
click at [674, 155] on div "hero. moveUp press enter hero. moveDown press enter hero. moveLeft press enter …" at bounding box center [730, 199] width 260 height 123
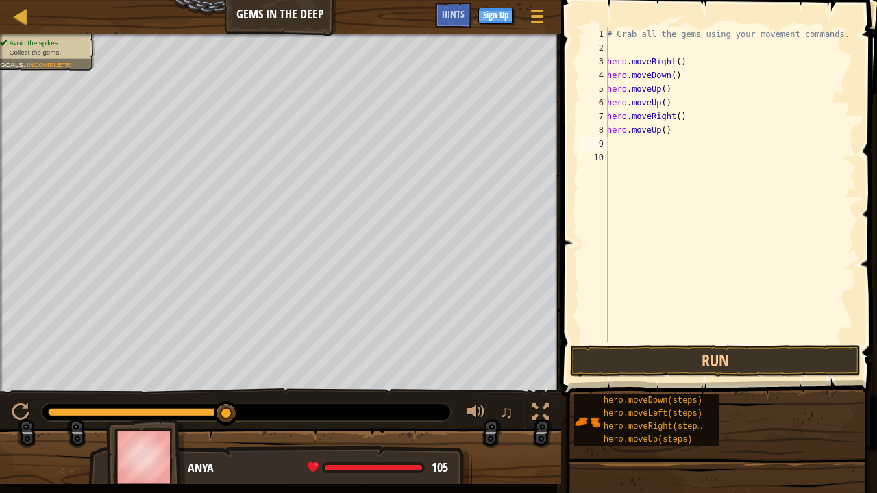
scroll to position [6, 0]
click at [706, 363] on button "Run" at bounding box center [715, 361] width 291 height 32
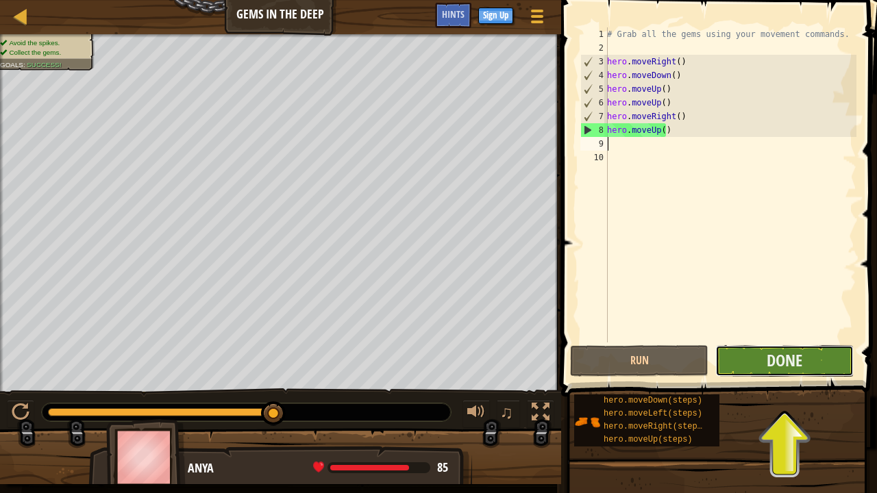
click at [755, 365] on button "Done" at bounding box center [784, 361] width 138 height 32
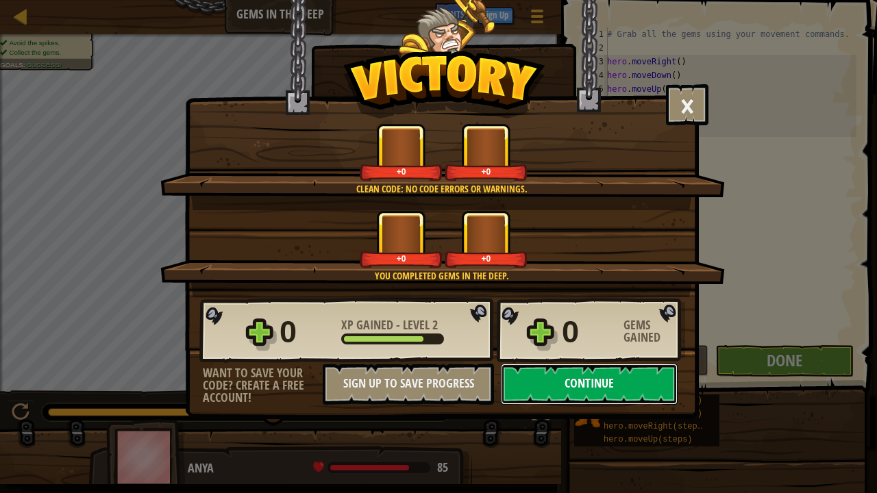
click at [600, 382] on button "Continue" at bounding box center [589, 384] width 177 height 41
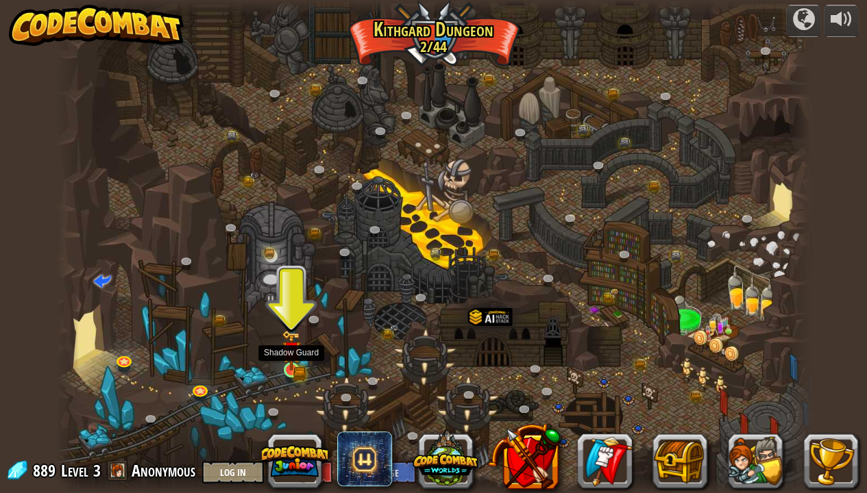
click at [288, 367] on img at bounding box center [291, 350] width 19 height 41
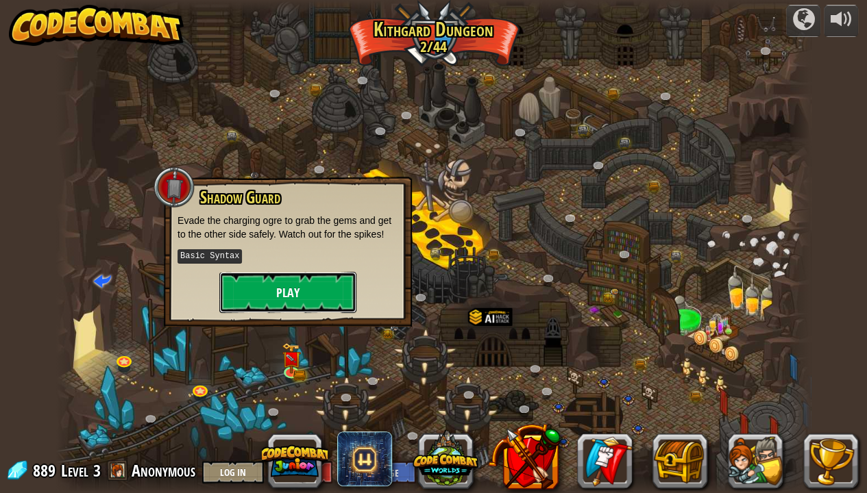
click at [289, 286] on button "Play" at bounding box center [287, 292] width 137 height 41
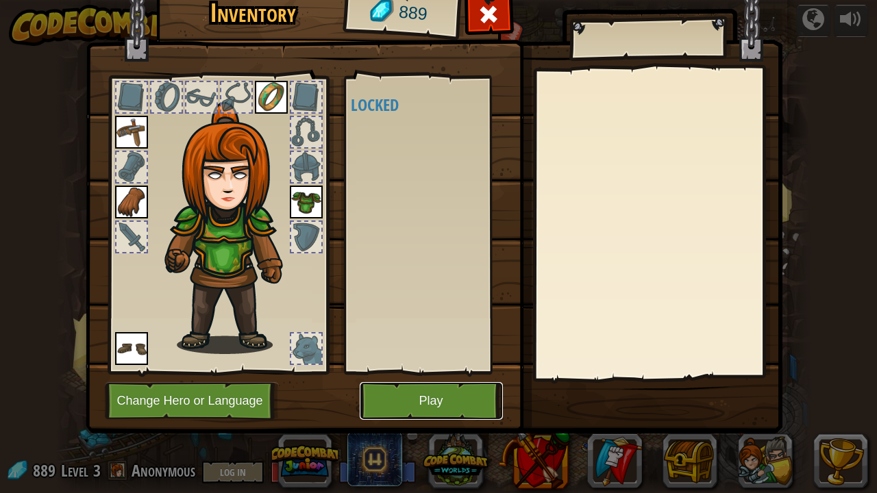
click at [434, 400] on button "Play" at bounding box center [431, 401] width 143 height 38
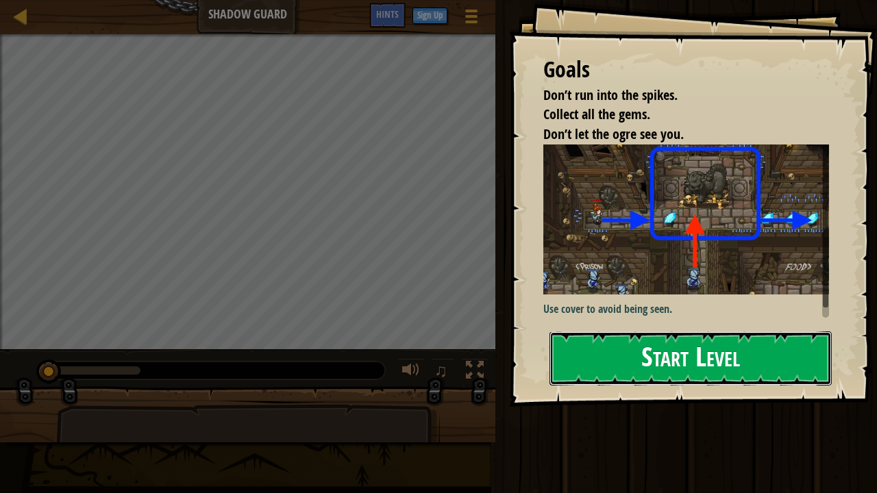
click at [589, 332] on button "Start Level" at bounding box center [691, 359] width 282 height 54
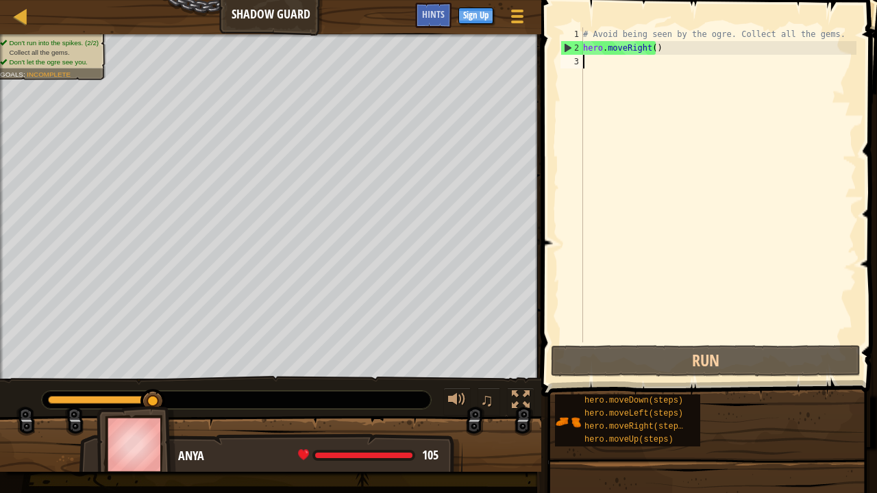
click at [591, 74] on div "# Avoid being seen by the ogre. Collect all the gems. hero . moveRight ( )" at bounding box center [718, 198] width 276 height 343
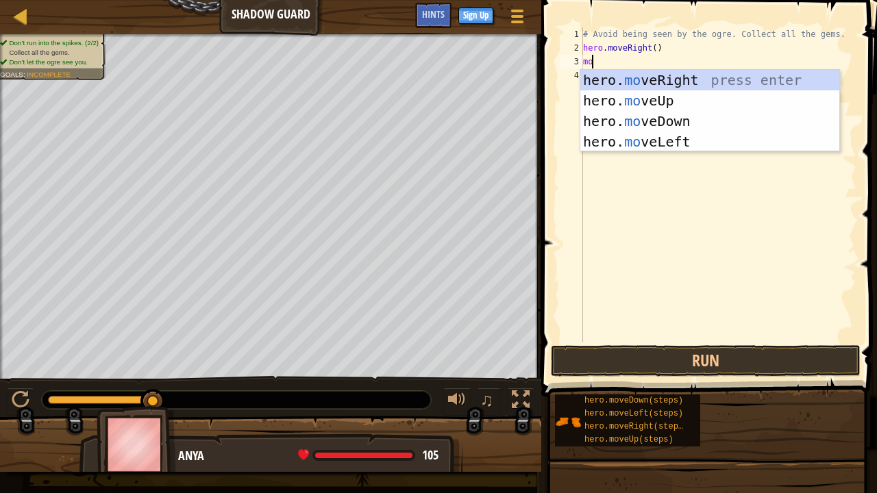
scroll to position [6, 0]
type textarea "m"
type textarea "hero.move"
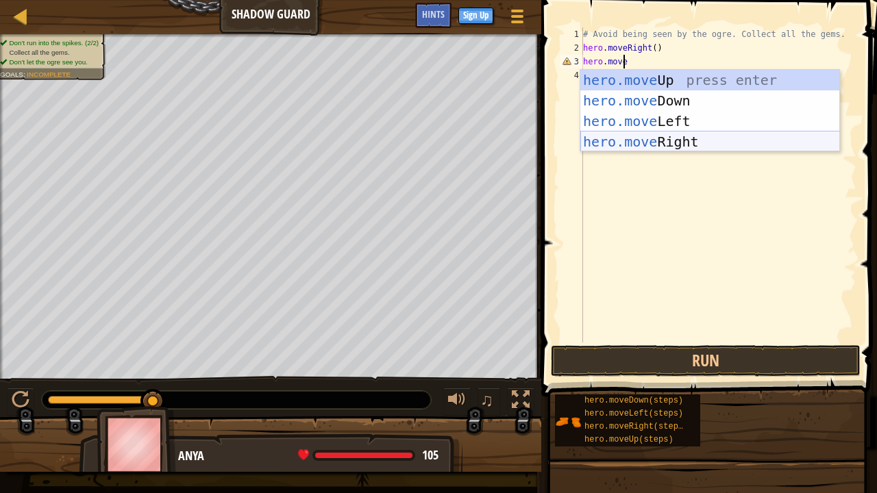
click at [653, 143] on div "hero.move Up press enter hero.move Down press enter hero.move Left press enter …" at bounding box center [710, 131] width 260 height 123
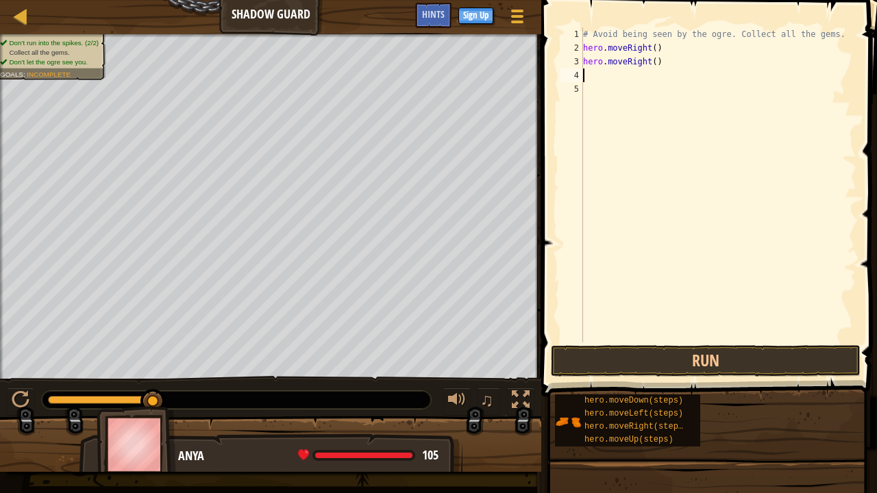
scroll to position [6, 0]
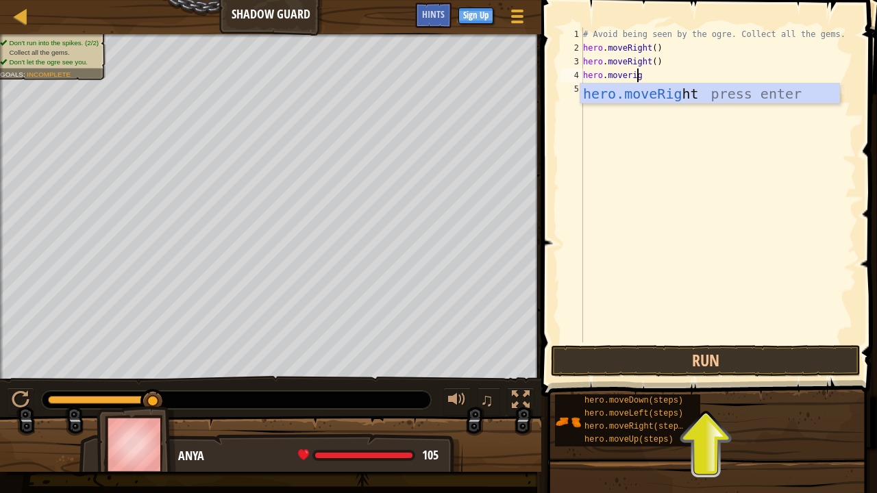
type textarea "hero.moveright"
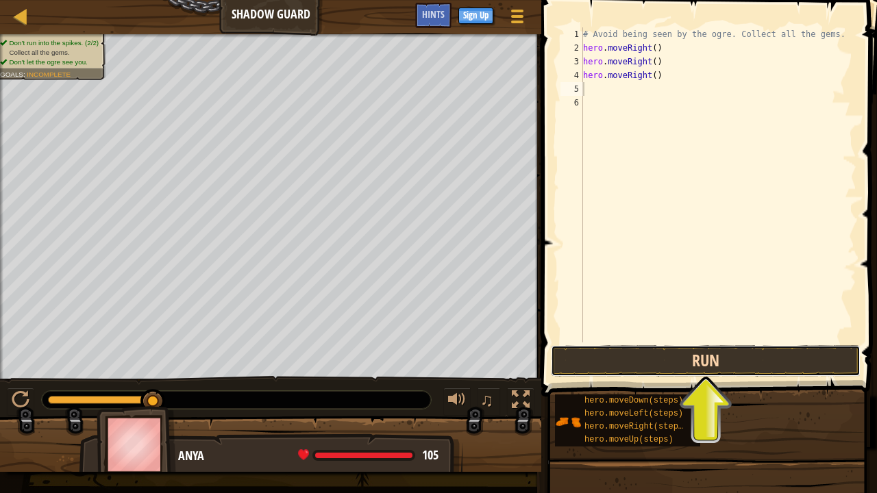
click at [706, 359] on button "Run" at bounding box center [706, 361] width 310 height 32
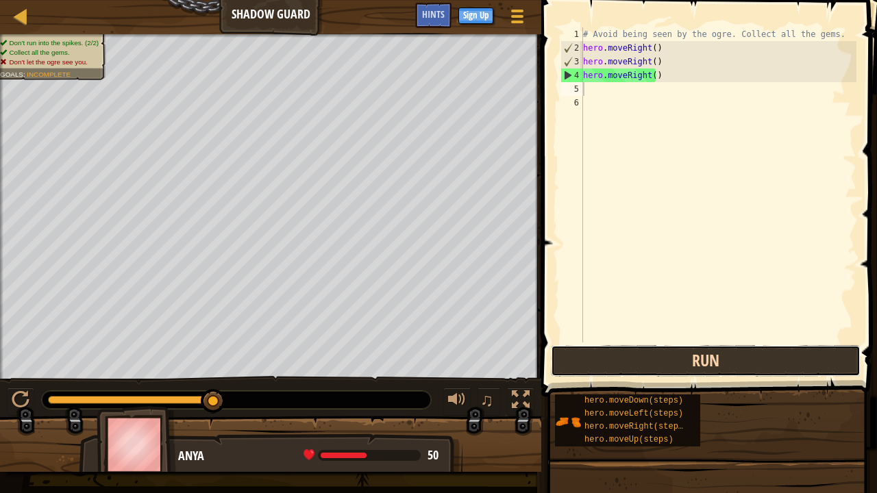
click at [628, 359] on button "Run" at bounding box center [706, 361] width 310 height 32
click at [628, 358] on button "Run" at bounding box center [706, 361] width 310 height 32
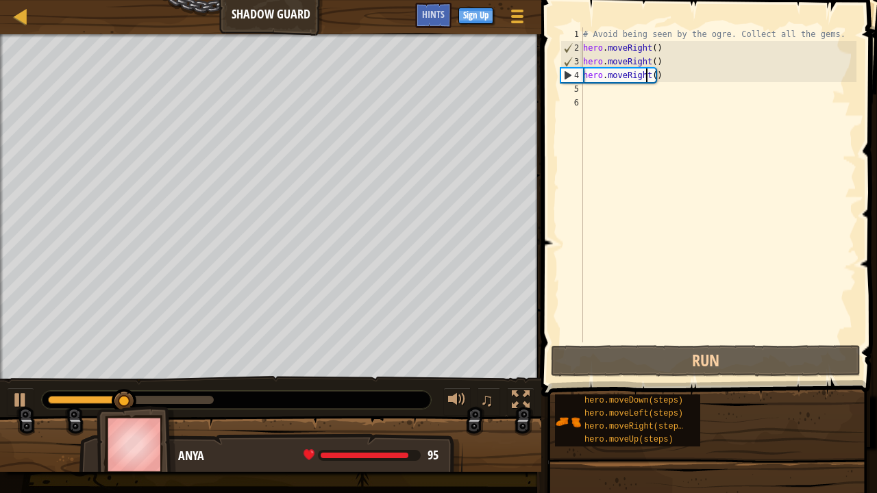
click at [646, 82] on div "# Avoid being seen by the ogre. Collect all the gems. hero . moveRight ( ) hero…" at bounding box center [718, 198] width 276 height 343
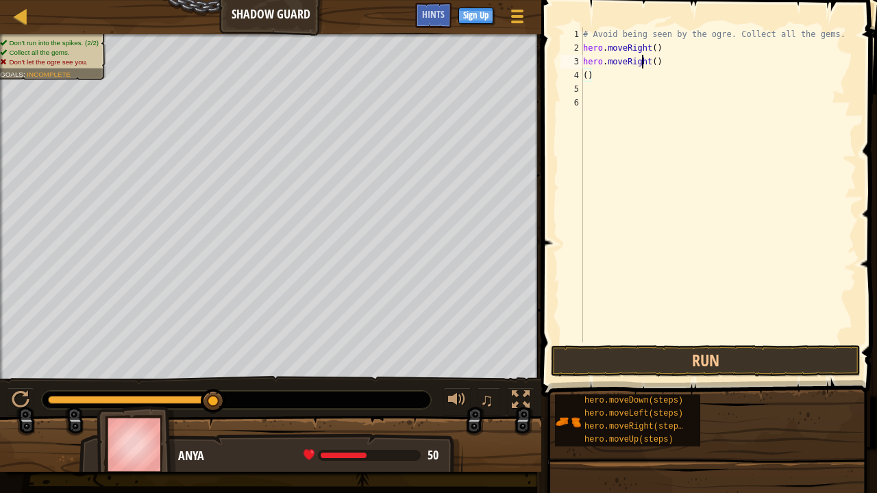
click at [644, 64] on div "# Avoid being seen by the ogre. Collect all the gems. hero . moveRight ( ) hero…" at bounding box center [718, 198] width 276 height 343
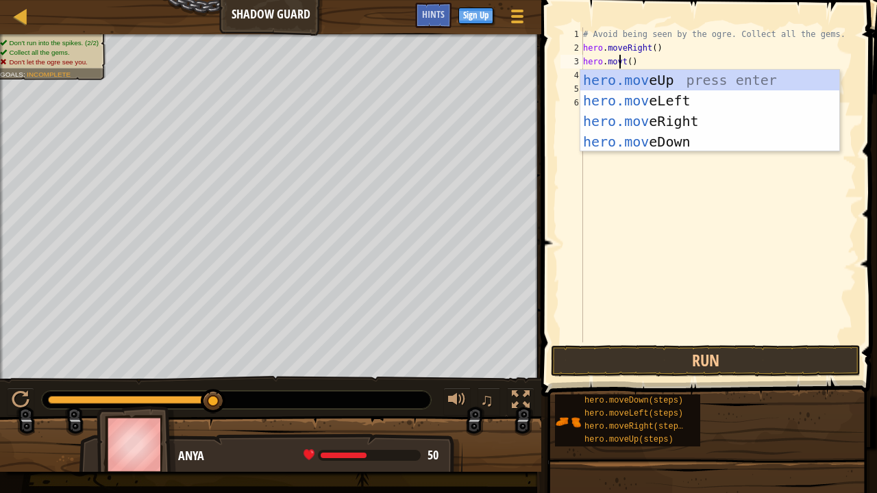
scroll to position [6, 3]
click at [631, 79] on div "hero.move Up press enter hero.move Left press enter hero.move Right press enter…" at bounding box center [710, 131] width 260 height 123
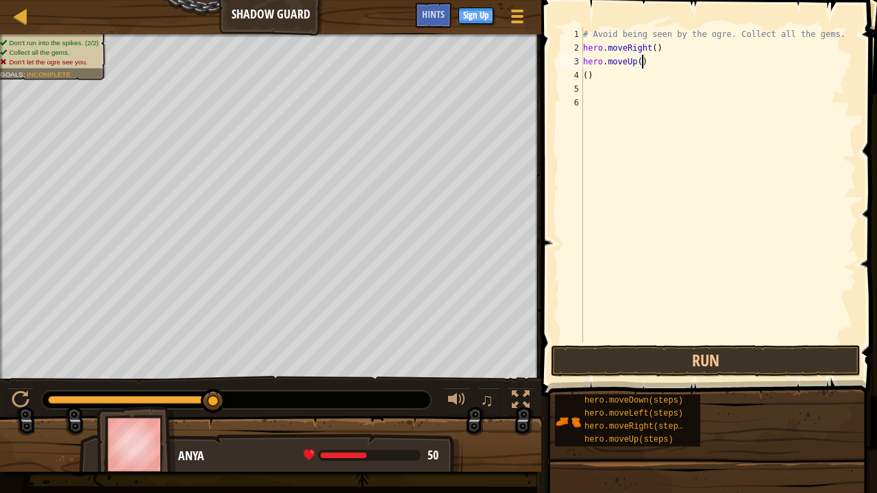
click at [584, 75] on div "# Avoid being seen by the ogre. Collect all the gems. hero . moveRight ( ) hero…" at bounding box center [718, 198] width 276 height 343
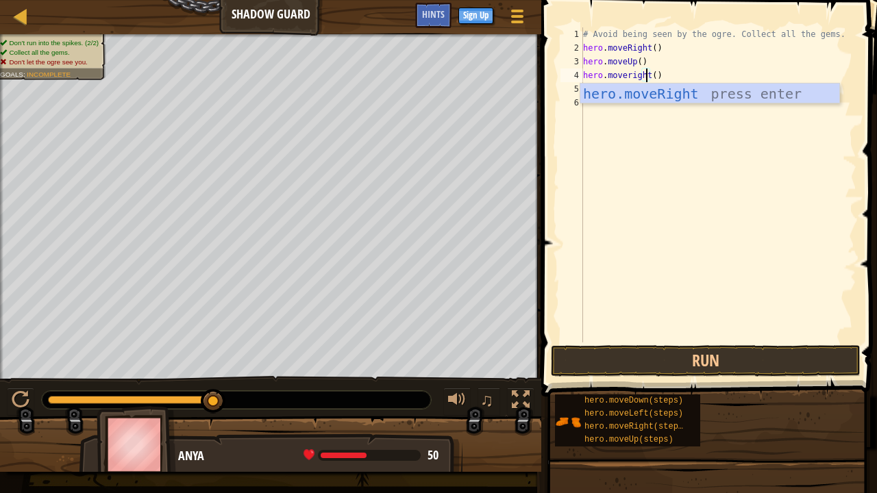
scroll to position [6, 5]
click at [642, 93] on div "hero.moveRight press enter" at bounding box center [710, 115] width 260 height 62
type textarea "hero.moveRight"
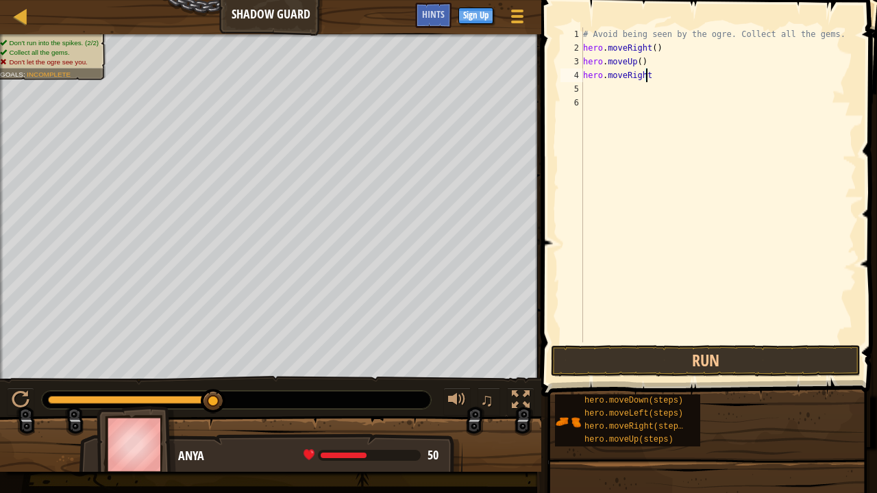
scroll to position [6, 4]
click at [598, 93] on div "# Avoid being seen by the ogre. Collect all the gems. hero . moveRight ( ) hero…" at bounding box center [718, 198] width 276 height 343
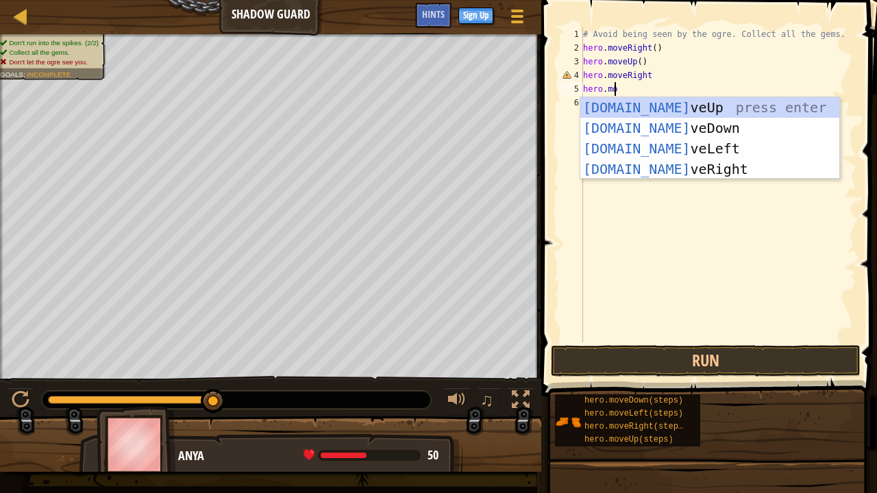
scroll to position [6, 2]
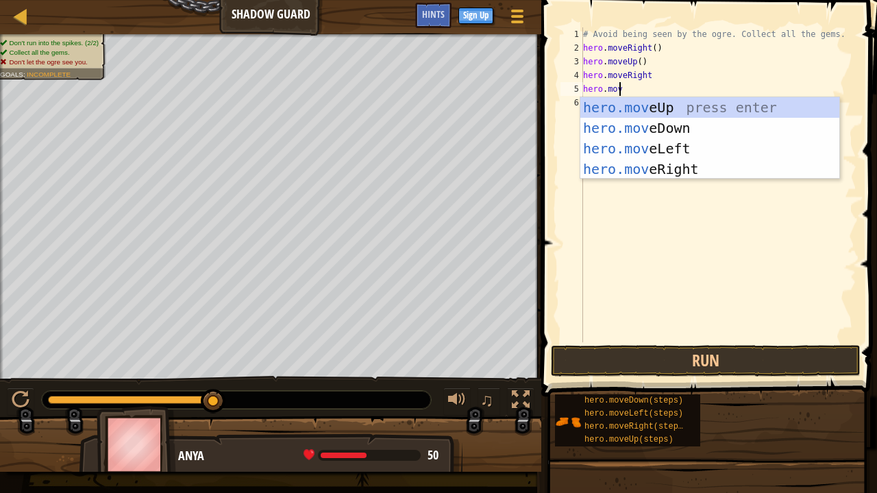
type textarea "hero.move"
click at [628, 133] on div "hero.move Up press enter hero.move Down press enter hero.move Left press enter …" at bounding box center [710, 158] width 260 height 123
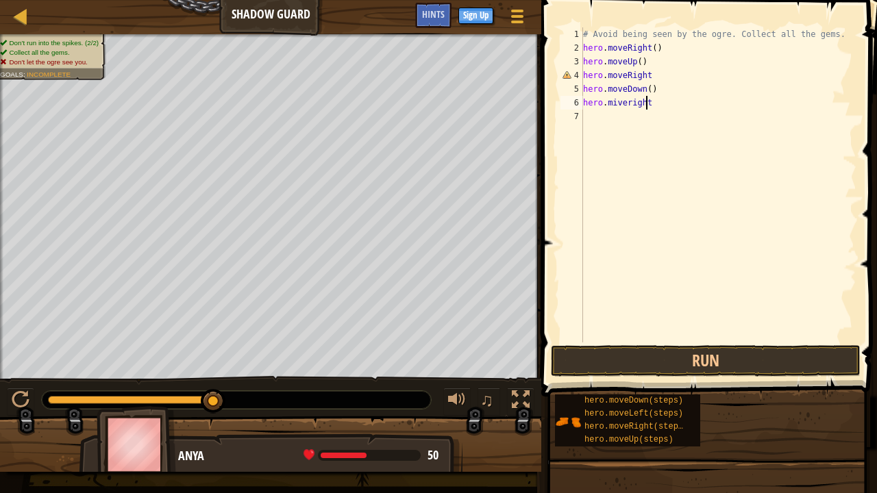
scroll to position [6, 4]
click at [611, 107] on div "# Avoid being seen by the ogre. Collect all the gems. hero . moveRight ( ) hero…" at bounding box center [718, 198] width 276 height 343
click at [613, 107] on div "# Avoid being seen by the ogre. Collect all the gems. hero . moveRight ( ) hero…" at bounding box center [718, 198] width 276 height 343
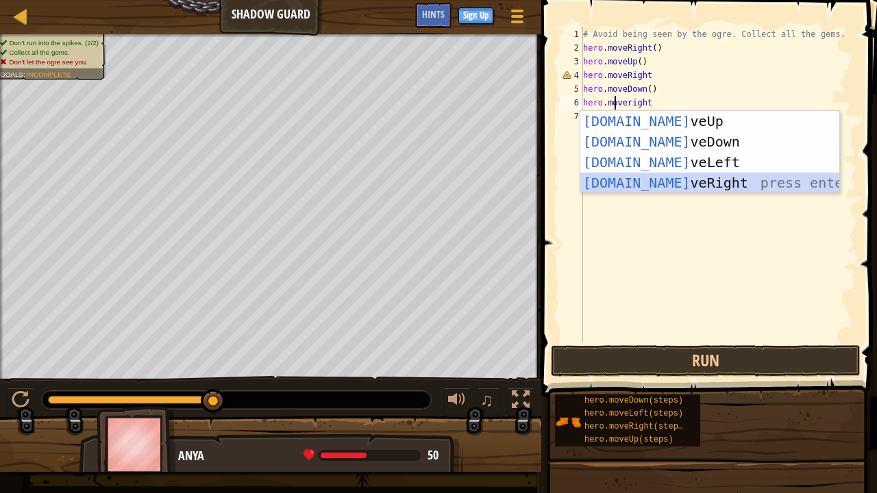
click at [695, 184] on div "[DOMAIN_NAME] veUp press enter [DOMAIN_NAME] veDown press enter [DOMAIN_NAME] v…" at bounding box center [710, 172] width 260 height 123
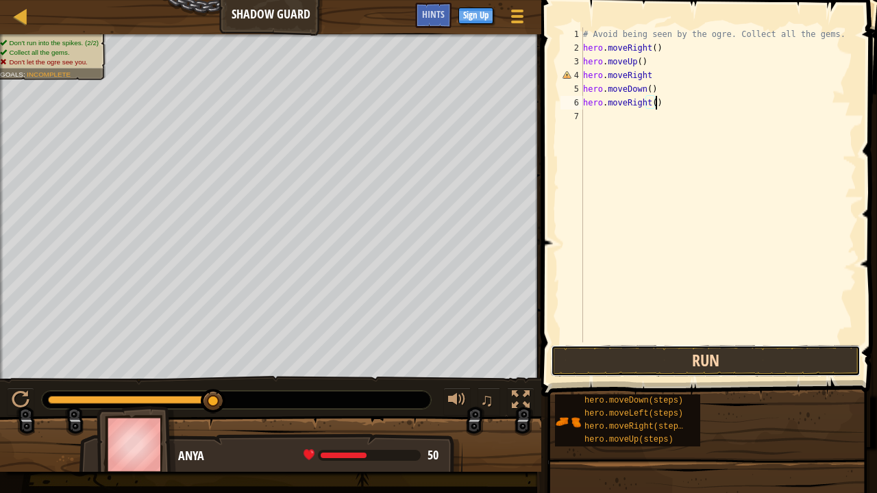
click at [705, 365] on button "Run" at bounding box center [706, 361] width 310 height 32
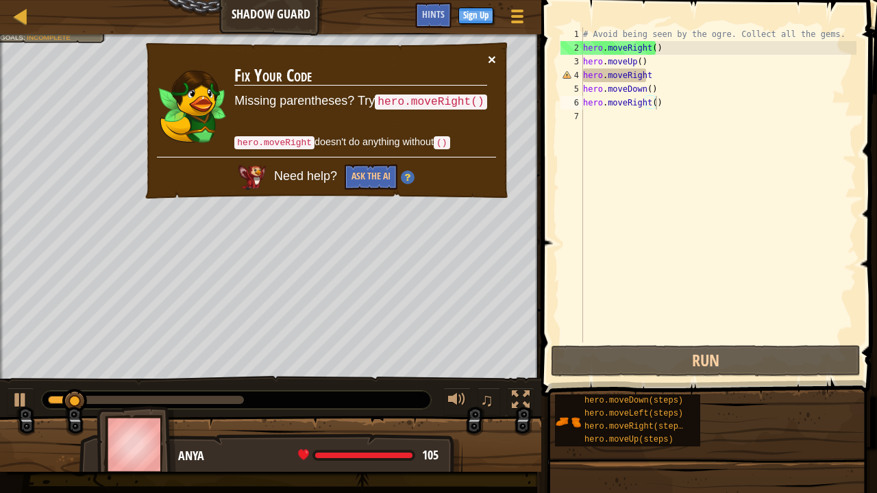
click at [493, 53] on button "×" at bounding box center [492, 59] width 8 height 14
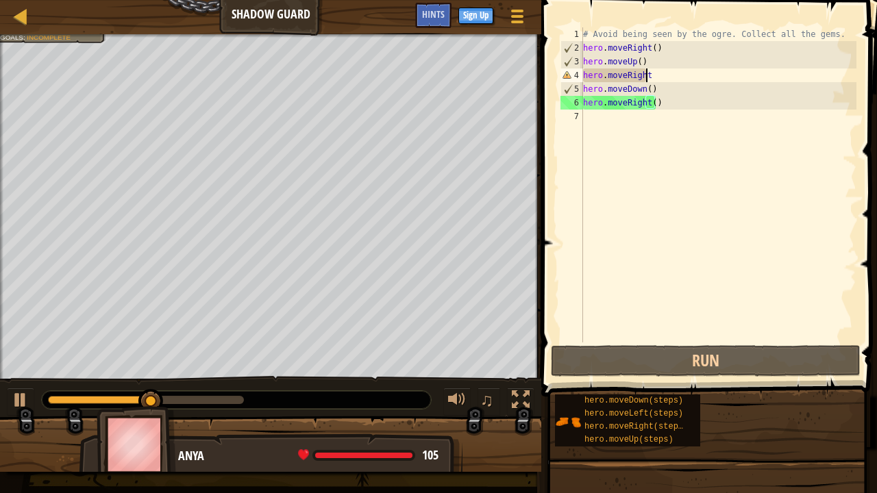
click at [646, 77] on div "# Avoid being seen by the ogre. Collect all the gems. hero . moveRight ( ) hero…" at bounding box center [718, 198] width 276 height 343
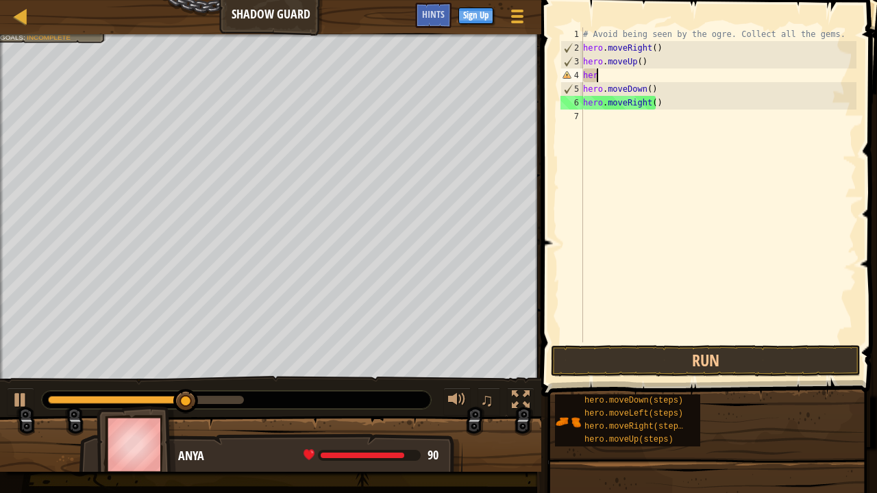
scroll to position [6, 0]
type textarea "h"
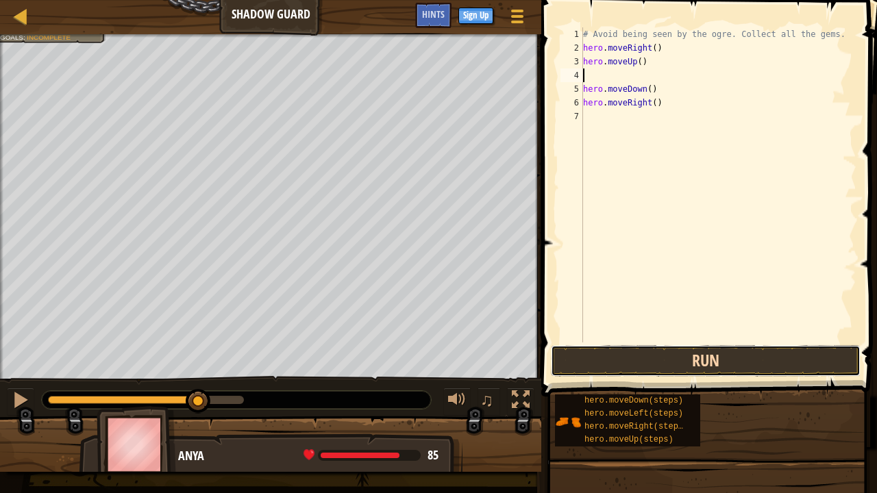
click at [670, 358] on button "Run" at bounding box center [706, 361] width 310 height 32
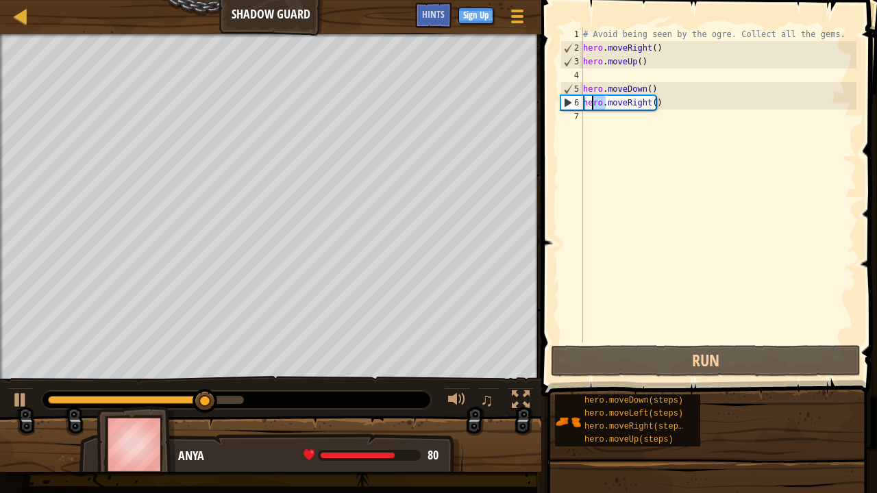
drag, startPoint x: 604, startPoint y: 99, endPoint x: 590, endPoint y: 99, distance: 14.4
click at [590, 99] on div "# Avoid being seen by the ogre. Collect all the gems. hero . moveRight ( ) hero…" at bounding box center [718, 198] width 276 height 343
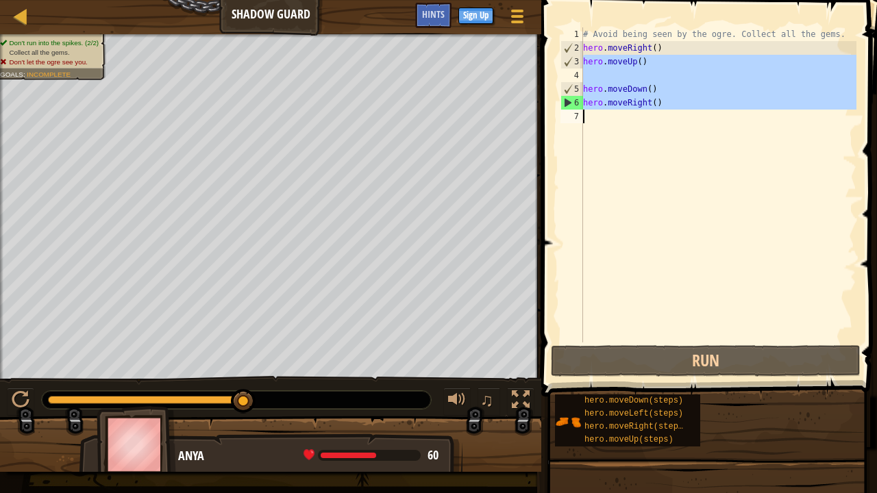
drag, startPoint x: 584, startPoint y: 62, endPoint x: 699, endPoint y: 123, distance: 130.6
click at [699, 123] on div "# Avoid being seen by the ogre. Collect all the gems. hero . moveRight ( ) hero…" at bounding box center [718, 198] width 276 height 343
type textarea "hero.moveRight()"
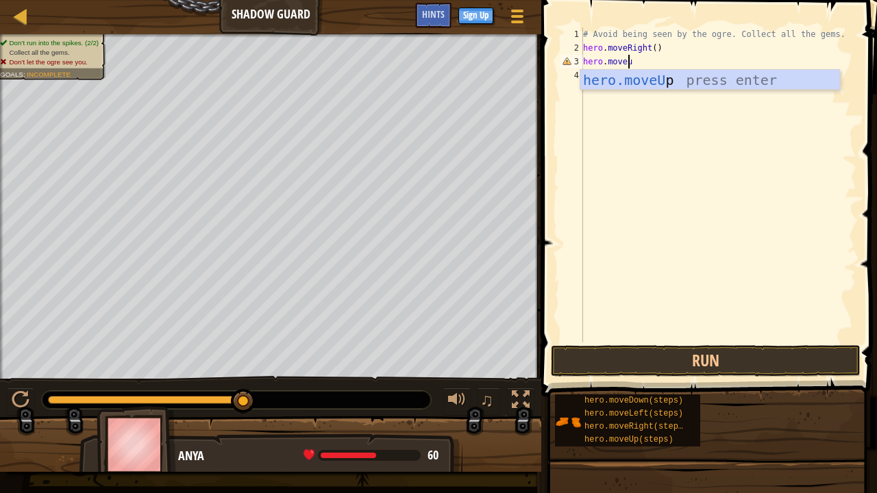
type textarea "hero.moveup"
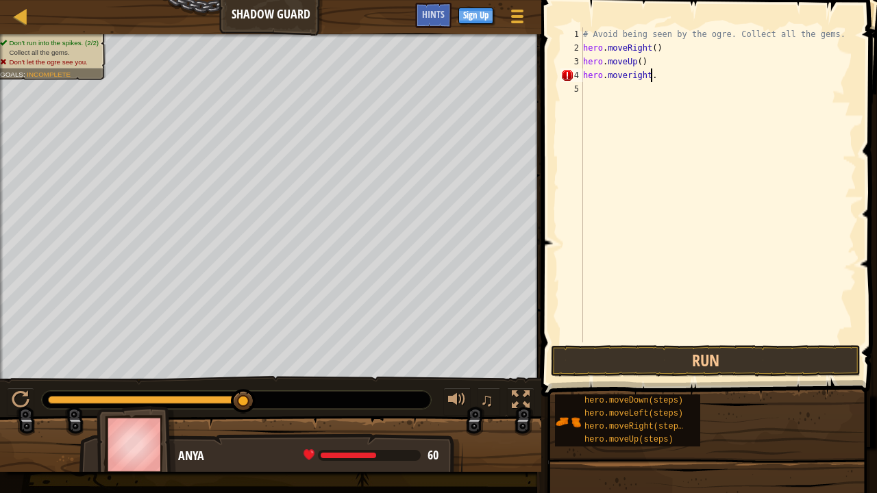
type textarea "hero.moveright"
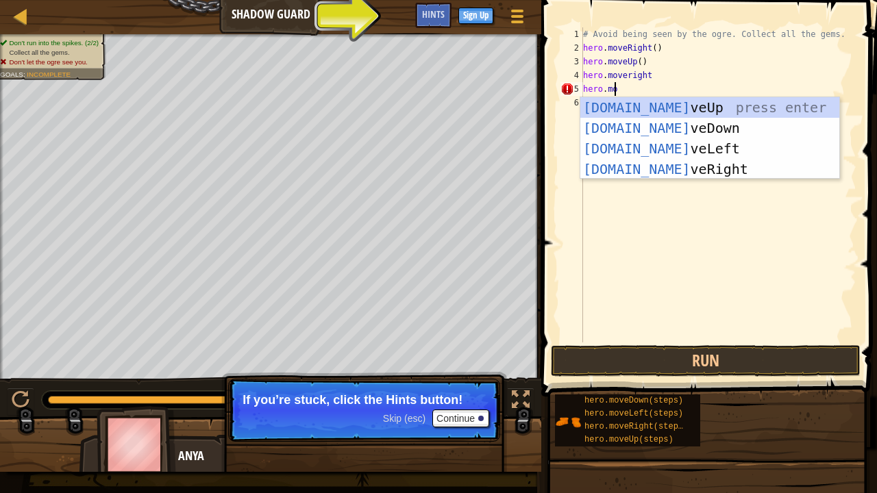
scroll to position [6, 2]
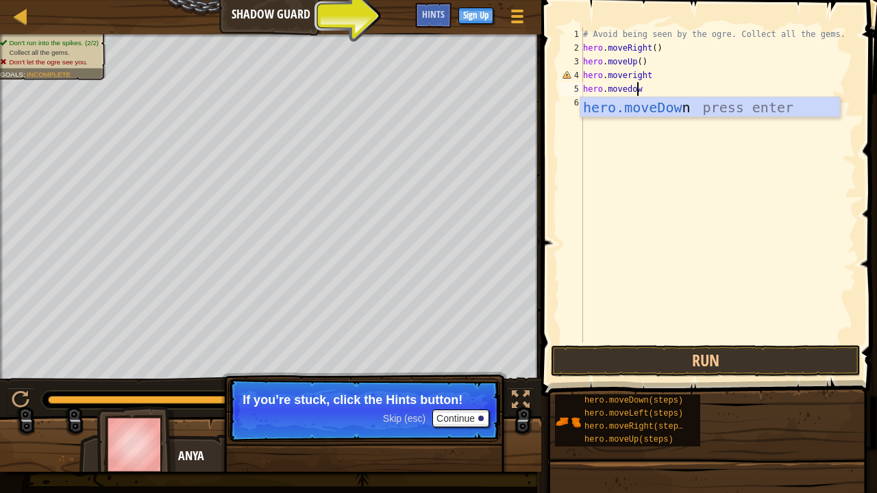
type textarea "hero.movedown"
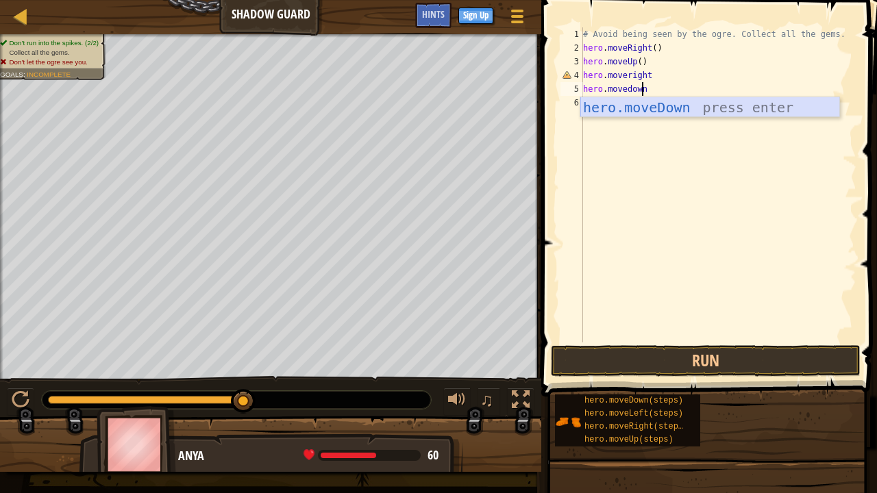
click at [620, 106] on div "hero.moveDown press enter" at bounding box center [710, 128] width 260 height 62
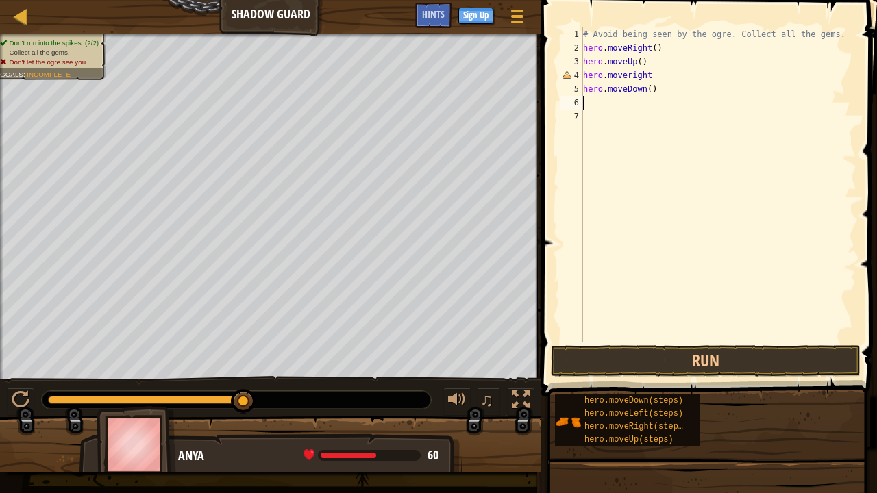
scroll to position [6, 0]
type textarea "m"
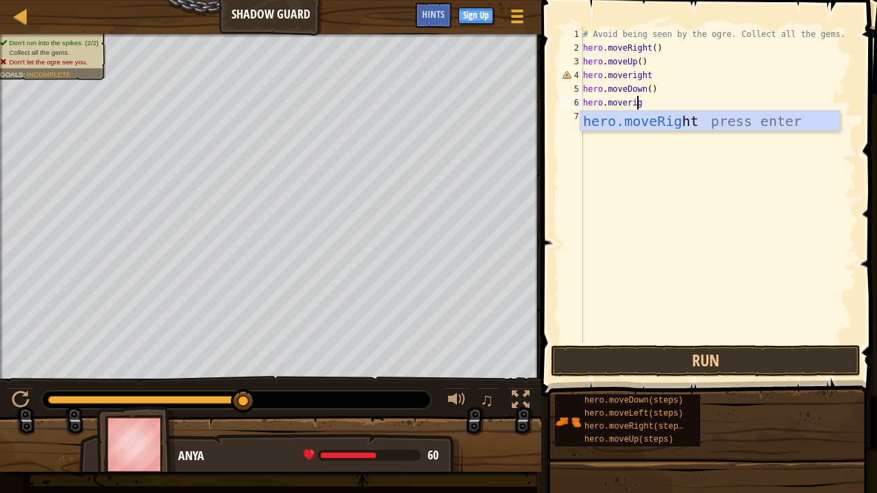
type textarea "hero.moveright"
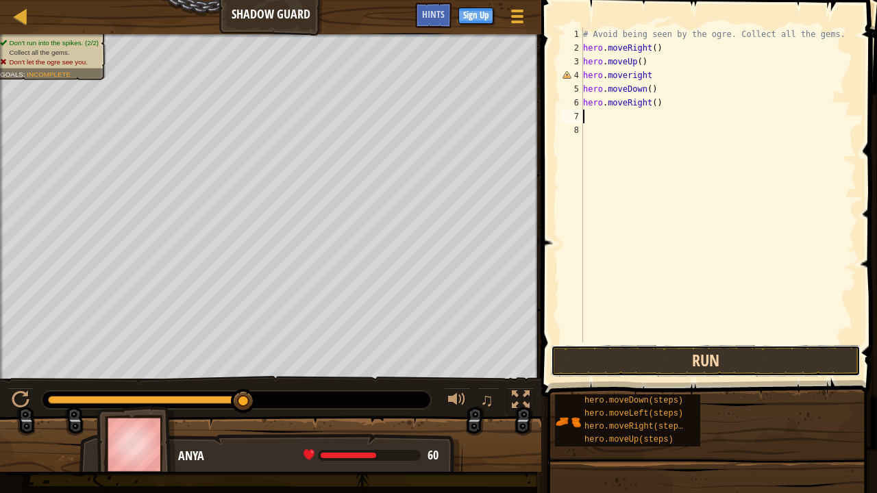
click at [687, 345] on button "Run" at bounding box center [706, 361] width 310 height 32
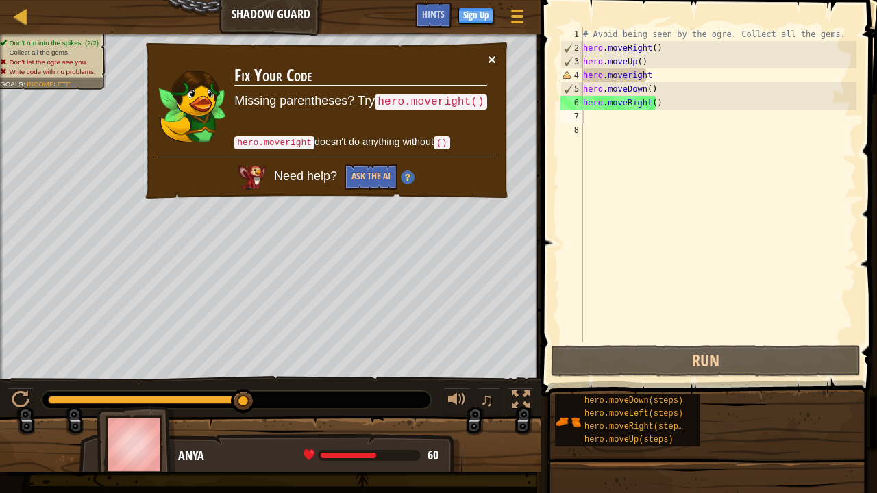
click at [492, 54] on button "×" at bounding box center [492, 59] width 8 height 14
click at [650, 74] on div "# Avoid being seen by the ogre. Collect all the gems. hero . moveRight ( ) hero…" at bounding box center [718, 198] width 276 height 343
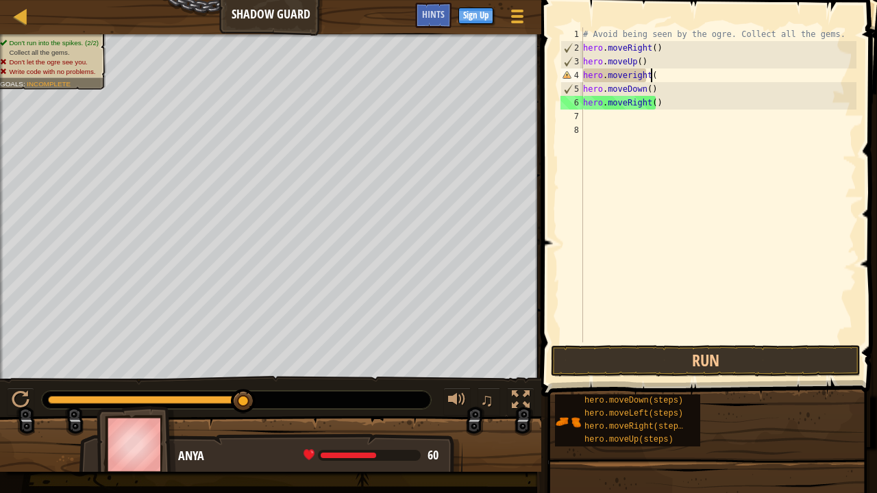
scroll to position [6, 5]
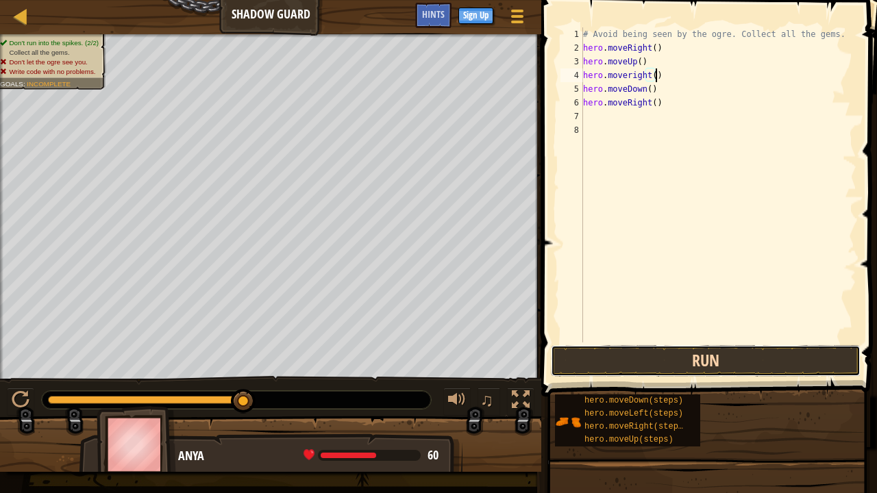
click at [744, 363] on button "Run" at bounding box center [706, 361] width 310 height 32
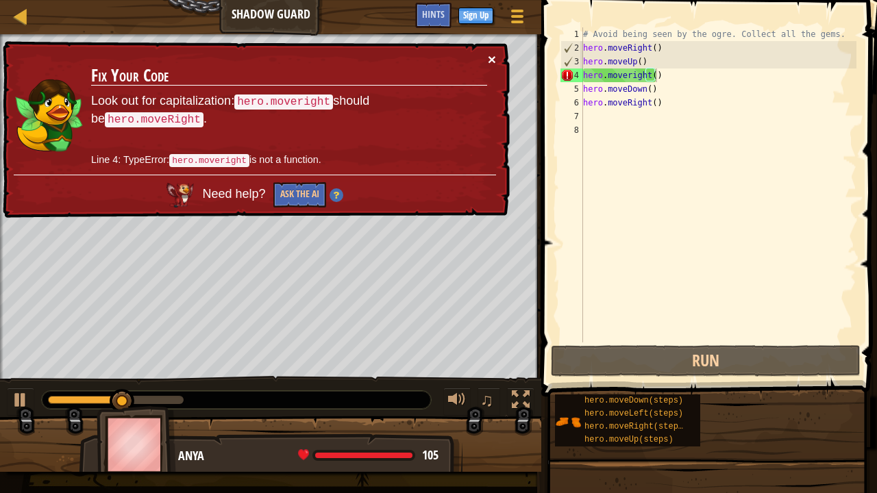
click at [493, 57] on button "×" at bounding box center [492, 59] width 8 height 14
click at [628, 75] on div "# Avoid being seen by the ogre. Collect all the gems. hero . moveRight ( ) hero…" at bounding box center [718, 198] width 276 height 343
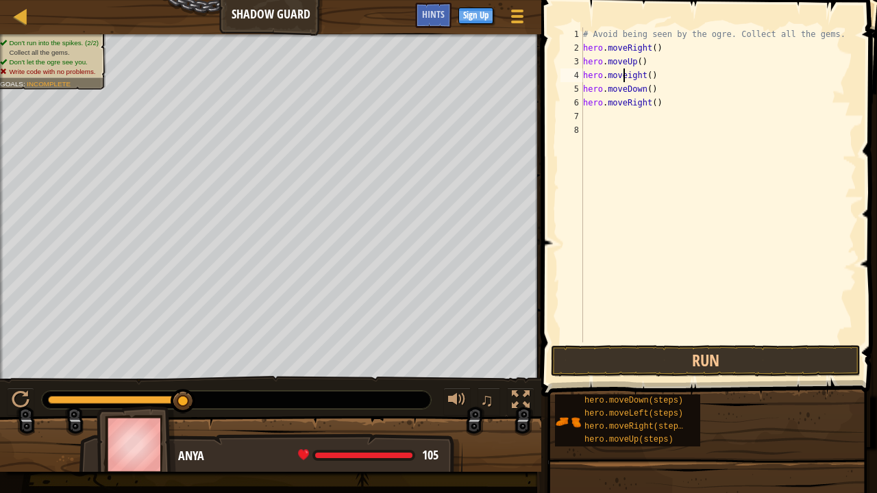
scroll to position [6, 4]
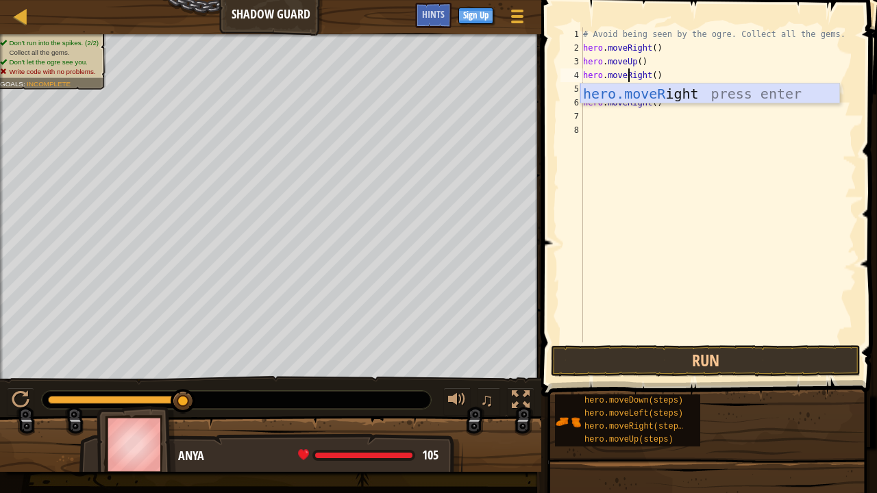
click at [680, 97] on div "hero.moveR ight press enter" at bounding box center [710, 115] width 260 height 62
type textarea "hero.moveRight()"
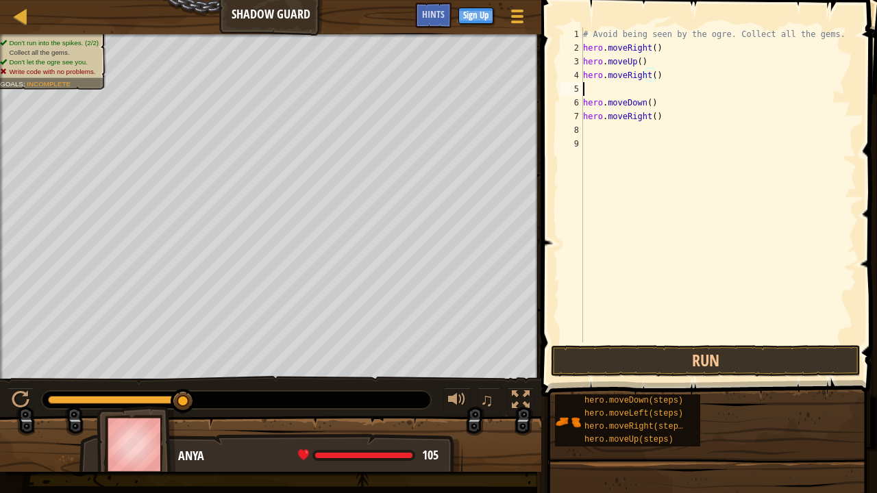
scroll to position [6, 0]
type textarea "hero.moveRight()"
click at [687, 356] on button "Run" at bounding box center [706, 361] width 310 height 32
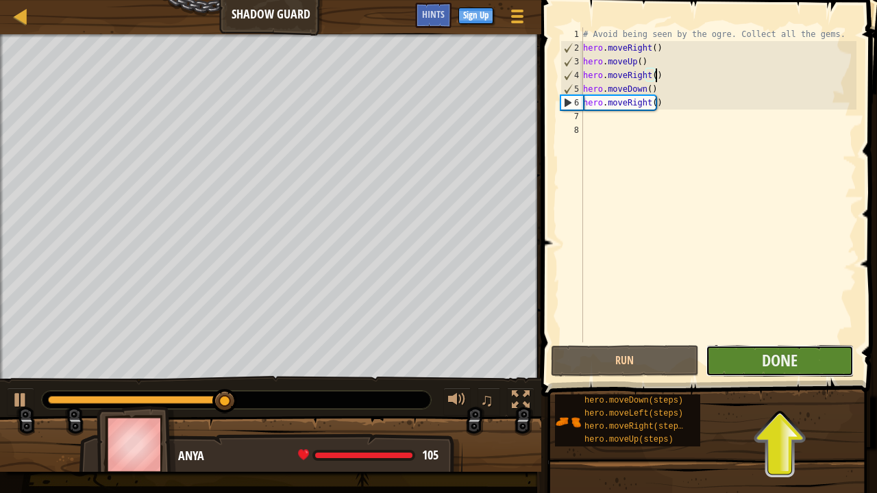
click at [752, 360] on button "Done" at bounding box center [780, 361] width 148 height 32
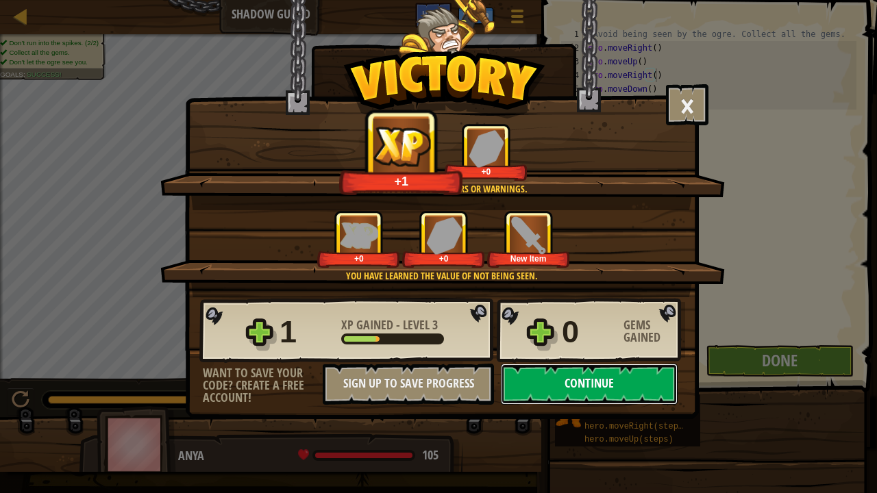
click at [593, 379] on button "Continue" at bounding box center [589, 384] width 177 height 41
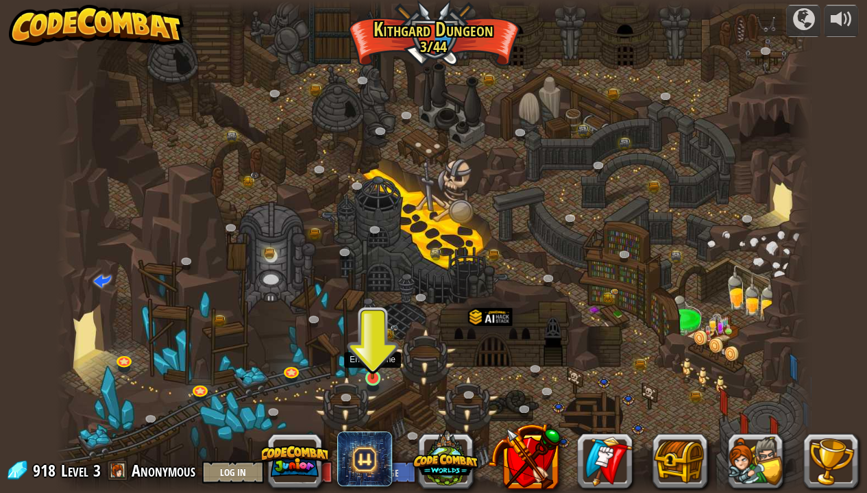
click at [370, 363] on img at bounding box center [372, 358] width 19 height 42
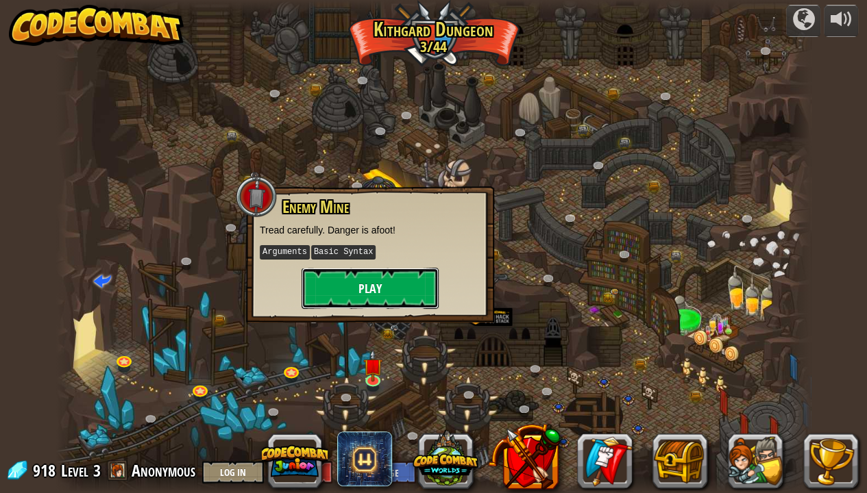
click at [359, 296] on button "Play" at bounding box center [370, 288] width 137 height 41
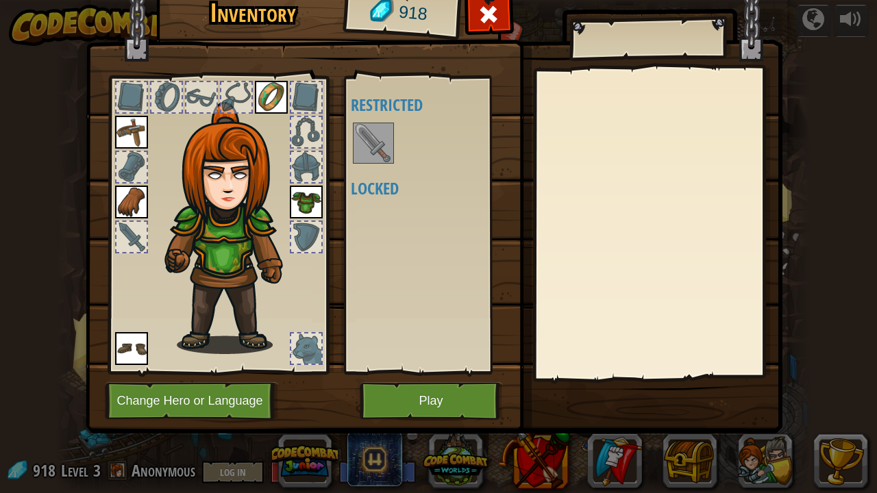
click at [366, 149] on img at bounding box center [373, 143] width 38 height 38
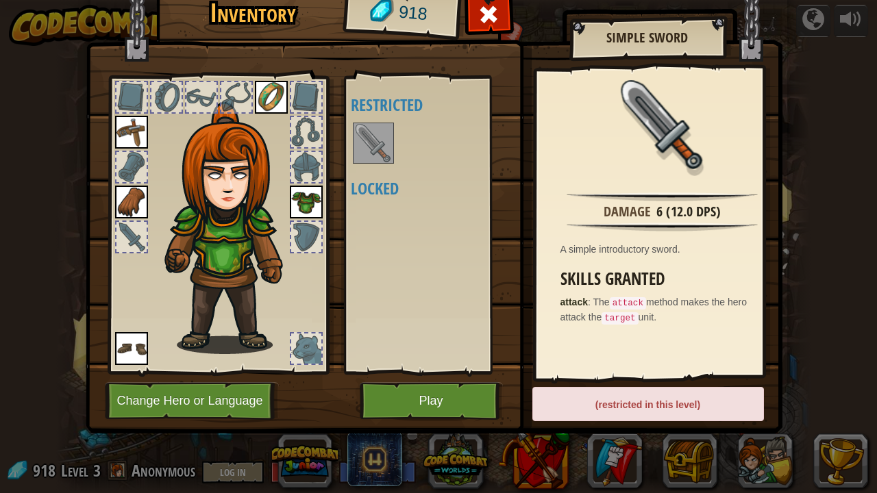
click at [378, 134] on img at bounding box center [373, 143] width 38 height 38
click at [458, 391] on button "Play" at bounding box center [431, 401] width 143 height 38
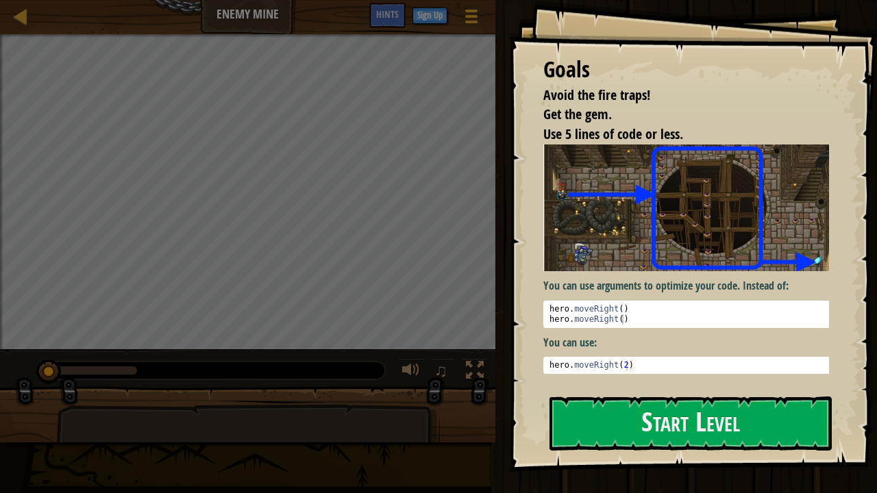
click at [657, 389] on div "Goals Avoid the fire traps! Get the gem. Use 5 lines of code or less. You can u…" at bounding box center [693, 236] width 368 height 472
click at [672, 400] on button "Start Level" at bounding box center [691, 424] width 282 height 54
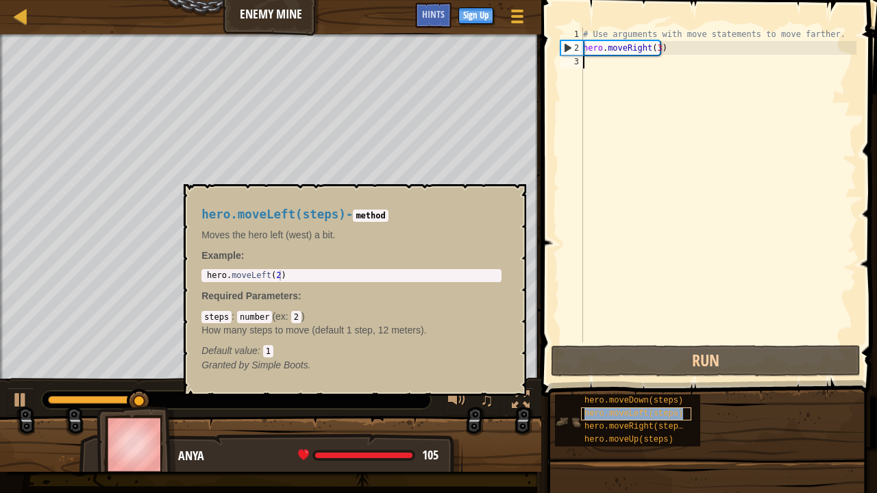
click at [607, 400] on span "hero.moveLeft(steps)" at bounding box center [634, 414] width 99 height 10
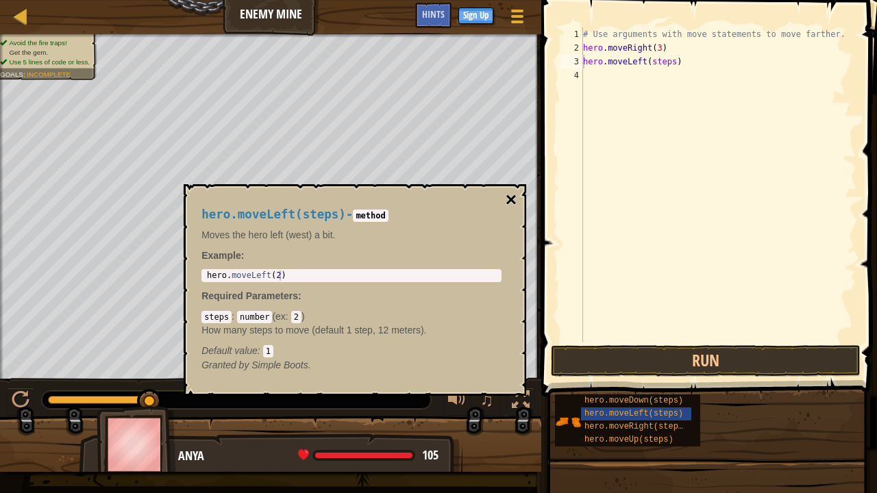
click at [510, 197] on button "×" at bounding box center [511, 200] width 11 height 19
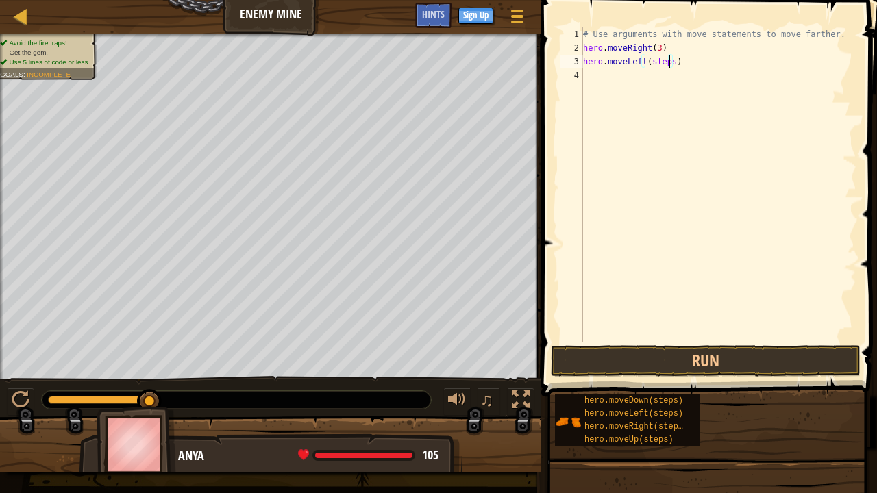
click at [668, 66] on div "# Use arguments with move statements to move farther. hero . moveRight ( 3 ) he…" at bounding box center [718, 198] width 276 height 343
type textarea "hero.moveLeft(1)"
click at [591, 73] on div "# Use arguments with move statements to move farther. hero . moveRight ( 3 ) he…" at bounding box center [718, 198] width 276 height 343
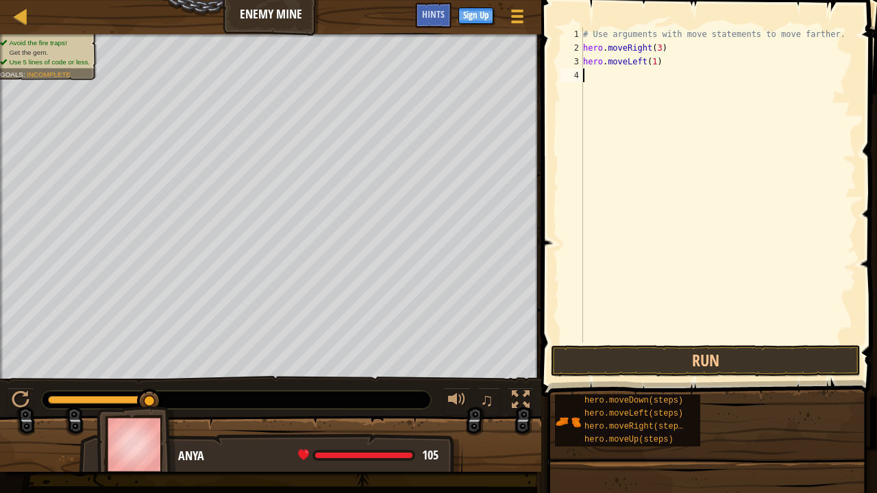
scroll to position [6, 0]
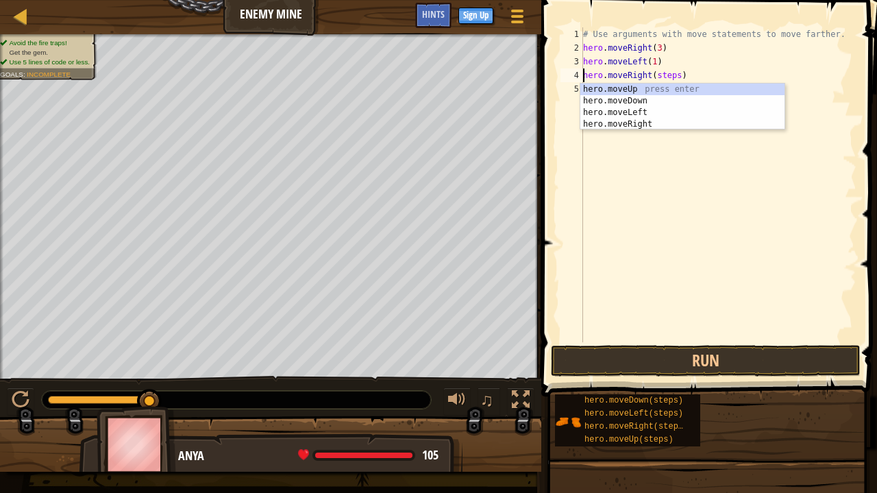
click at [669, 75] on div "# Use arguments with move statements to move farther. hero . moveRight ( 3 ) he…" at bounding box center [718, 198] width 276 height 343
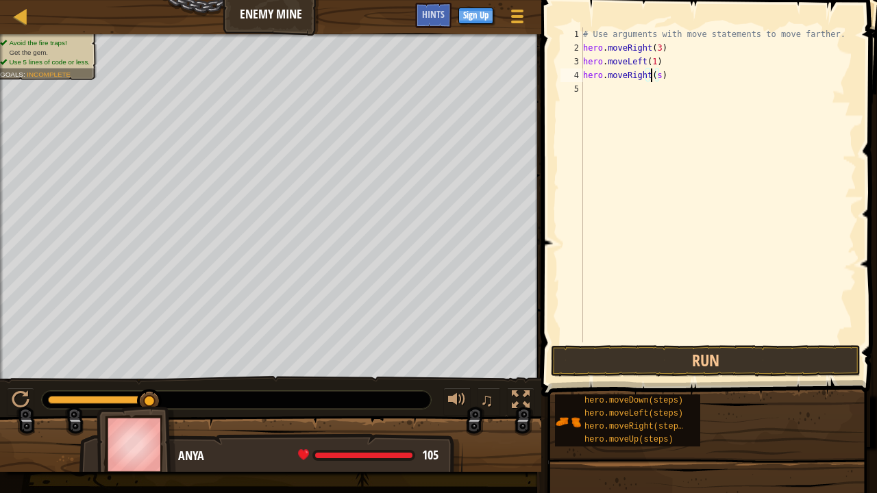
click at [655, 78] on div "# Use arguments with move statements to move farther. hero . moveRight ( 3 ) he…" at bounding box center [718, 198] width 276 height 343
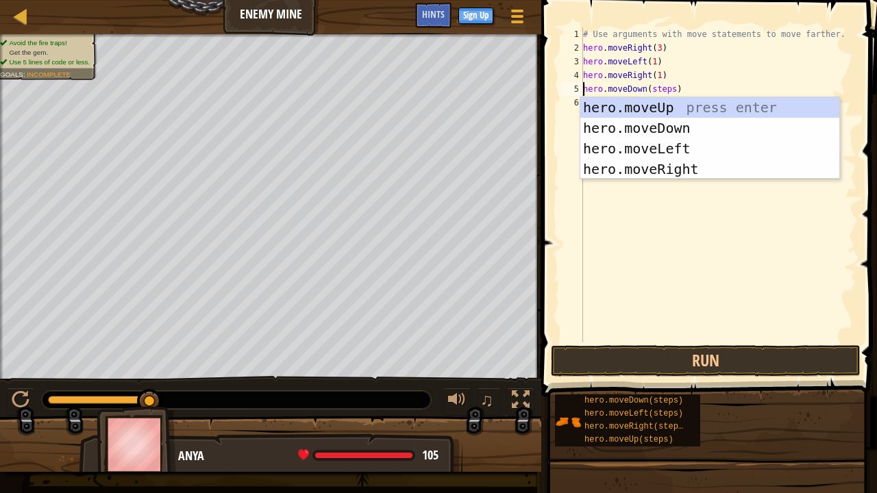
click at [668, 88] on div "# Use arguments with move statements to move farther. hero . moveRight ( 3 ) he…" at bounding box center [718, 198] width 276 height 343
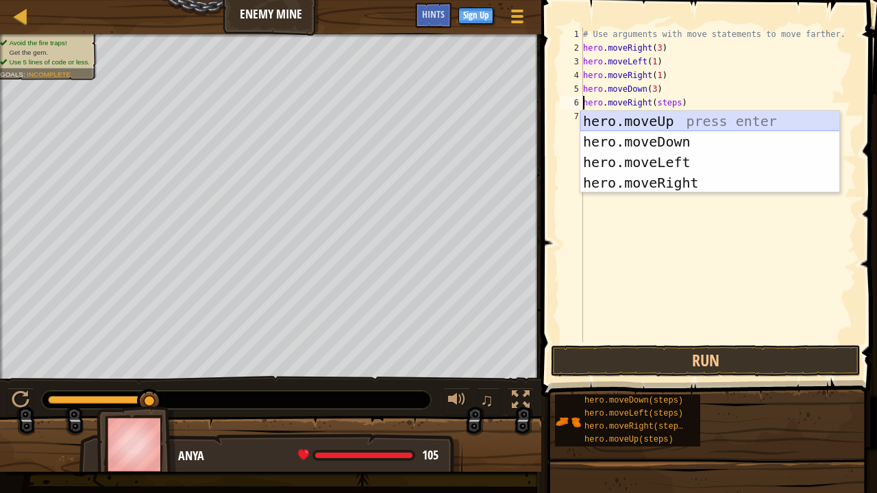
click at [668, 117] on div "hero.moveUp press enter hero.moveDown press enter hero.moveLeft press enter her…" at bounding box center [710, 172] width 260 height 123
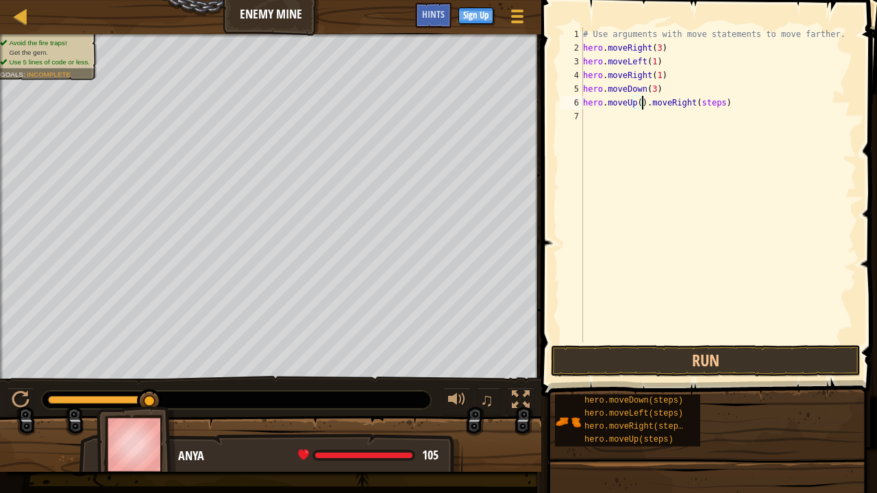
click at [720, 106] on div "# Use arguments with move statements to move farther. hero . moveRight ( 3 ) he…" at bounding box center [718, 198] width 276 height 343
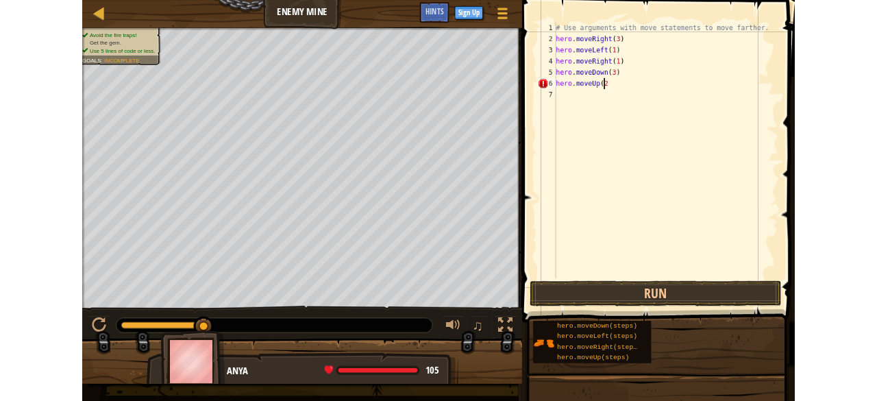
scroll to position [6, 4]
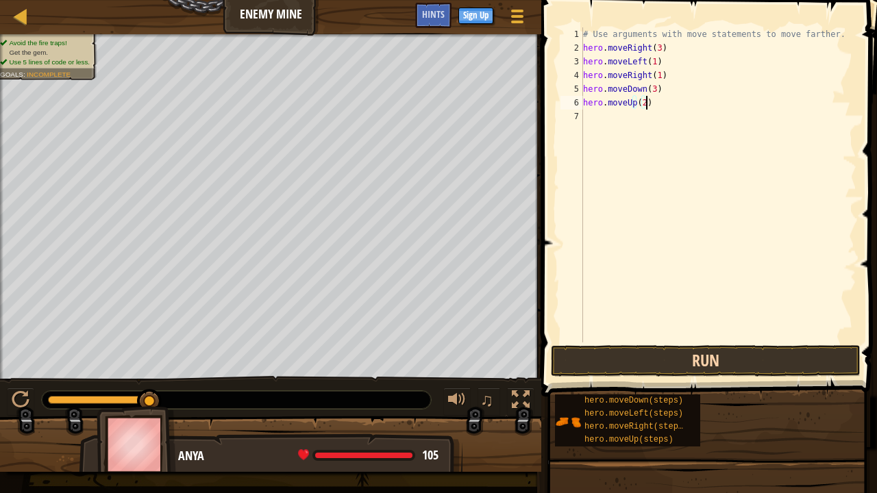
type textarea "hero.moveUp(2)"
click at [732, 356] on button "Run" at bounding box center [706, 361] width 310 height 32
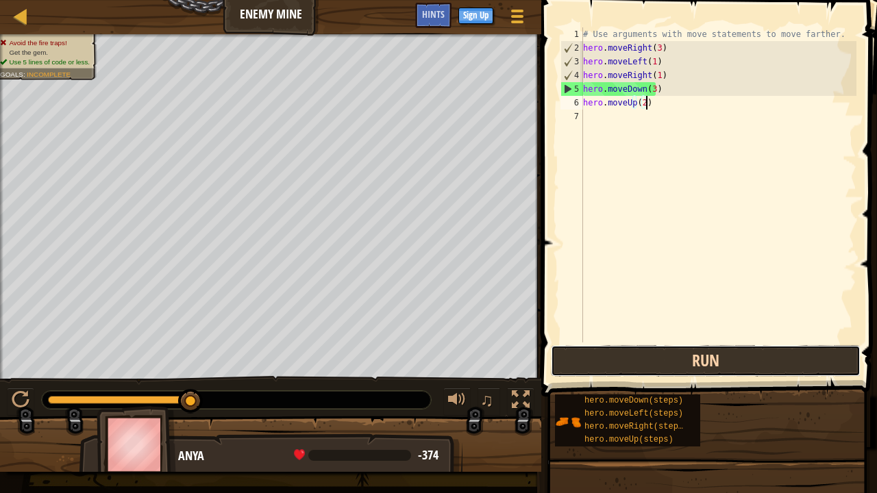
click at [721, 360] on button "Run" at bounding box center [706, 361] width 310 height 32
